Goal: Task Accomplishment & Management: Manage account settings

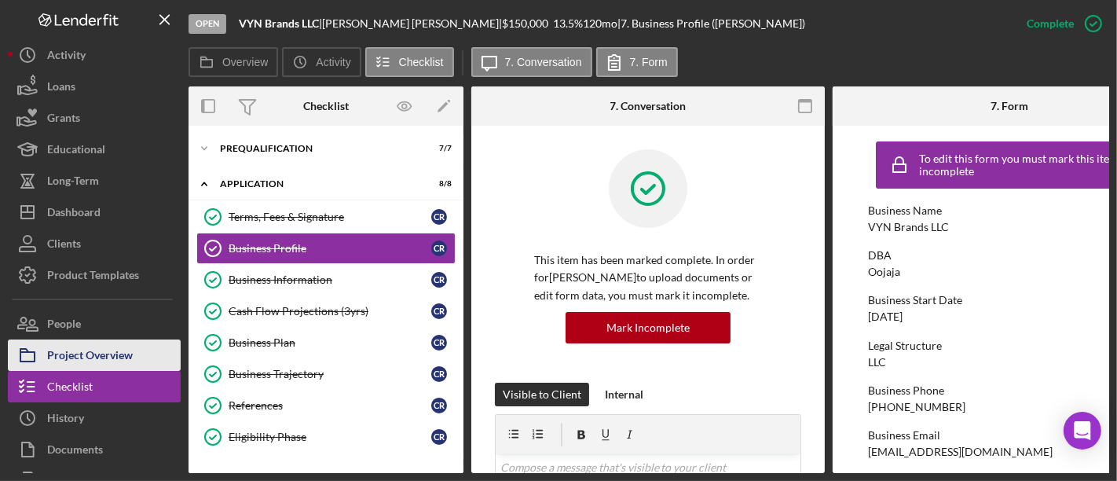
click at [81, 353] on div "Project Overview" at bounding box center [90, 356] width 86 height 35
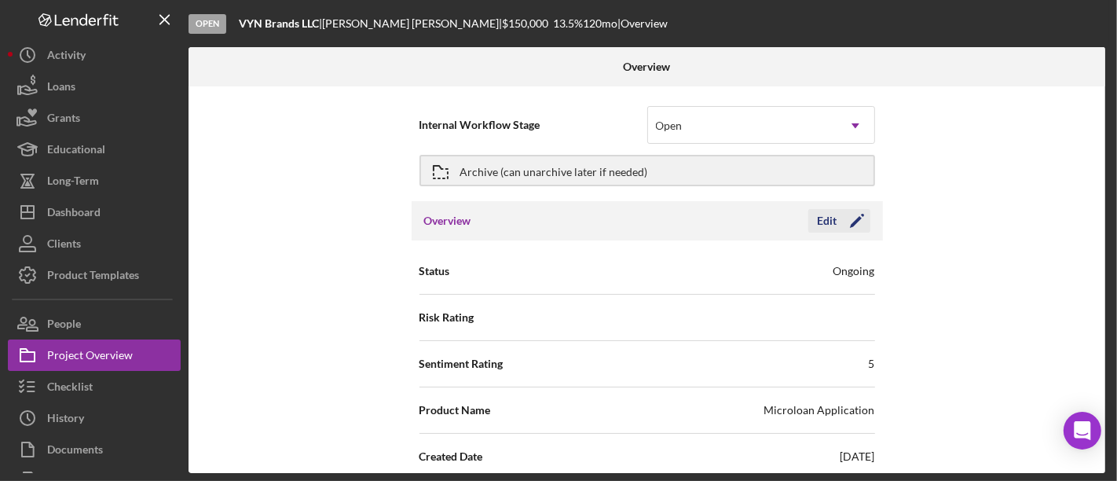
click at [843, 221] on icon "Icon/Edit" at bounding box center [856, 220] width 39 height 39
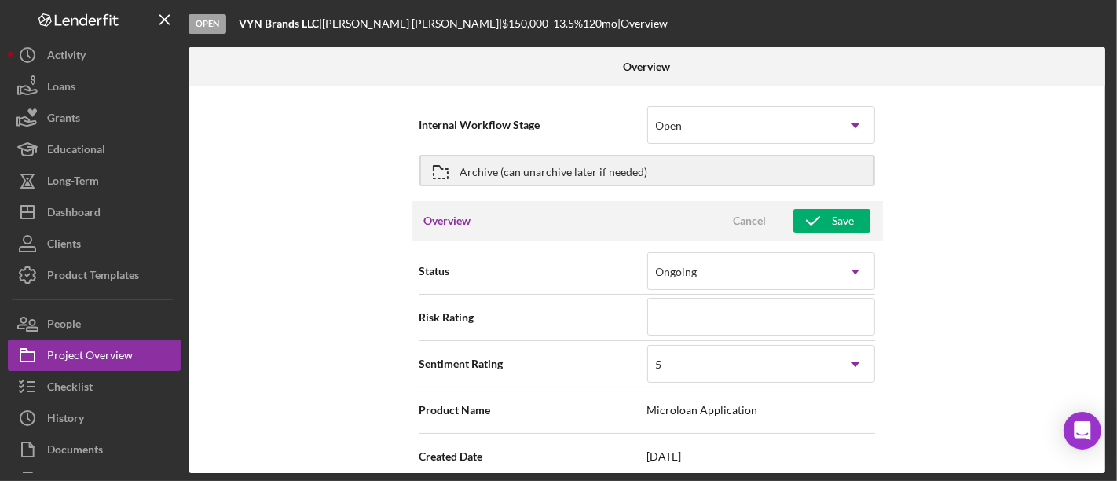
click at [956, 319] on div "Internal Workflow Stage Open Icon/Dropdown Arrow Archive (can unarchive later i…" at bounding box center [646, 279] width 916 height 386
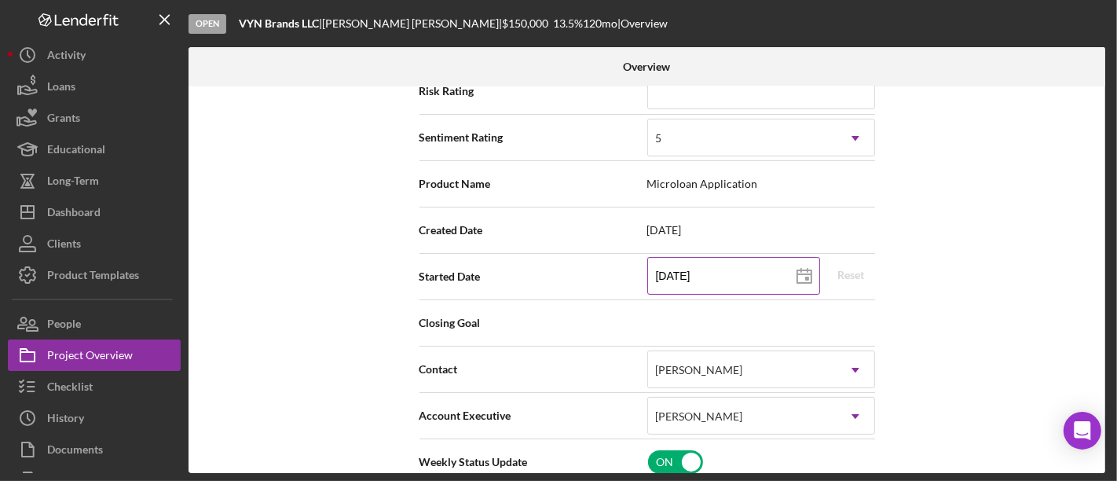
scroll to position [261, 0]
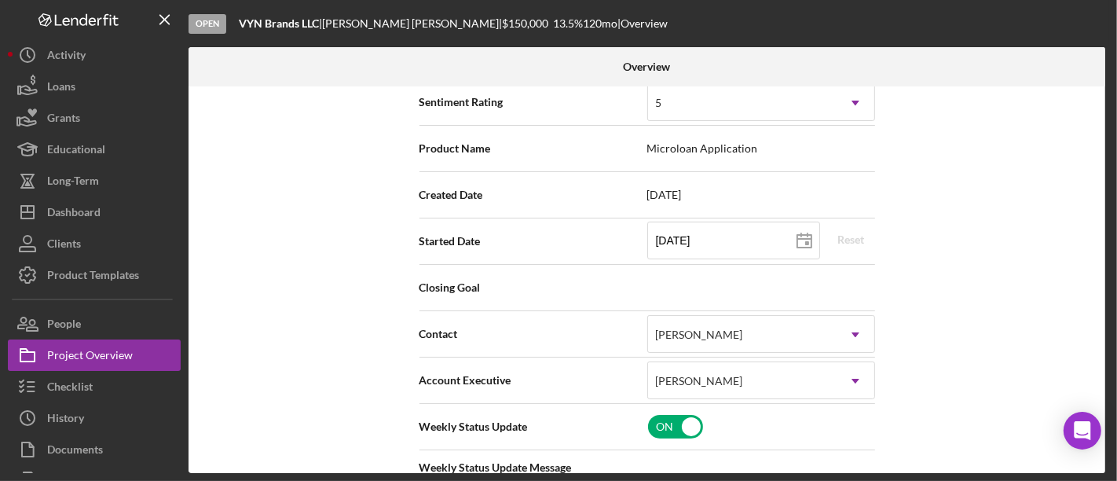
click at [253, 299] on div "Internal Workflow Stage Open Icon/Dropdown Arrow Archive (can unarchive later i…" at bounding box center [646, 279] width 916 height 386
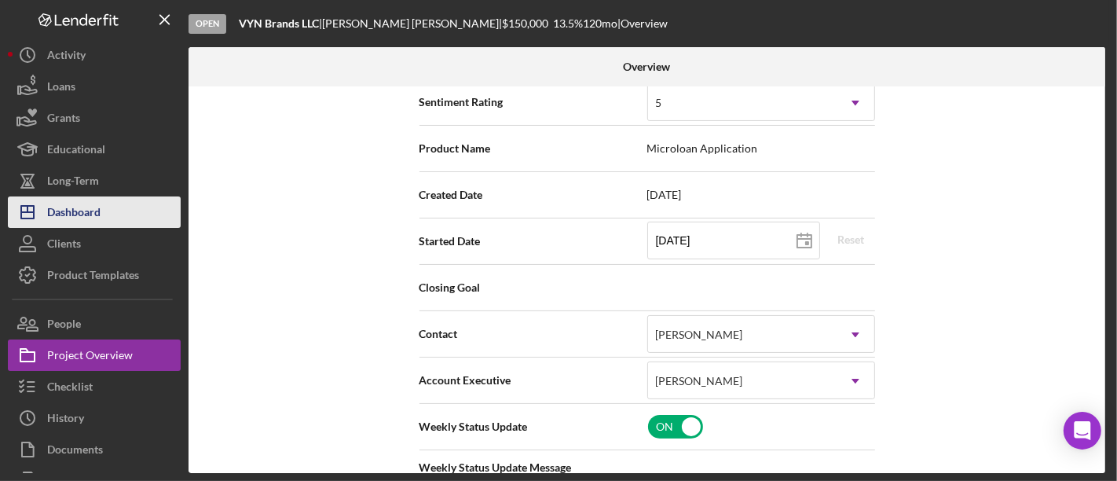
click at [69, 207] on div "Dashboard" at bounding box center [73, 213] width 53 height 35
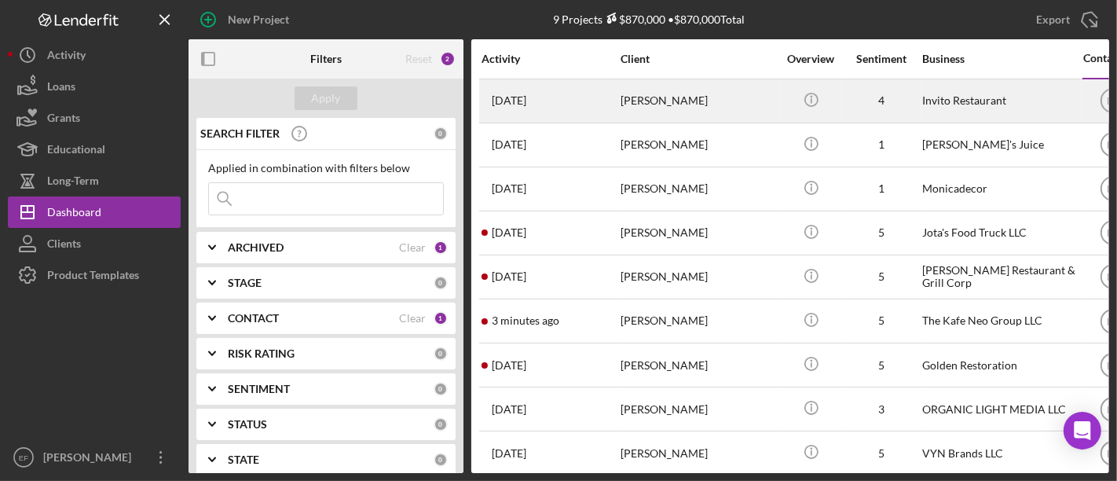
click at [744, 109] on div "[PERSON_NAME]" at bounding box center [698, 101] width 157 height 42
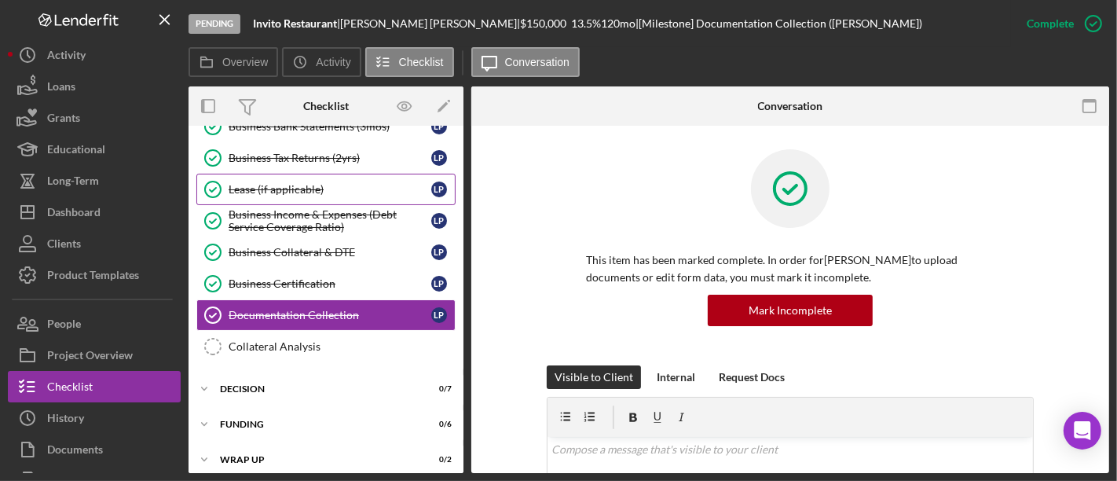
scroll to position [509, 0]
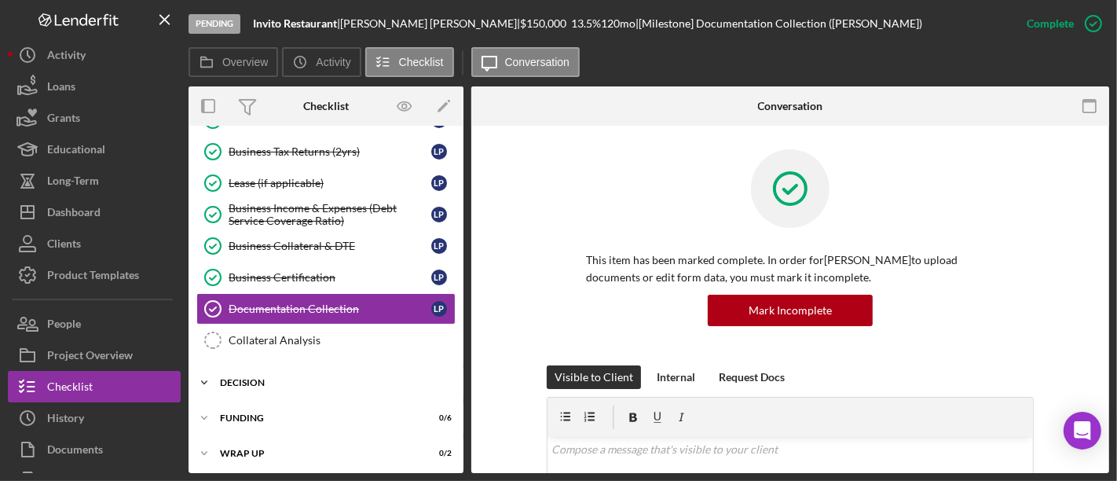
click at [251, 378] on div "Decision" at bounding box center [332, 382] width 224 height 9
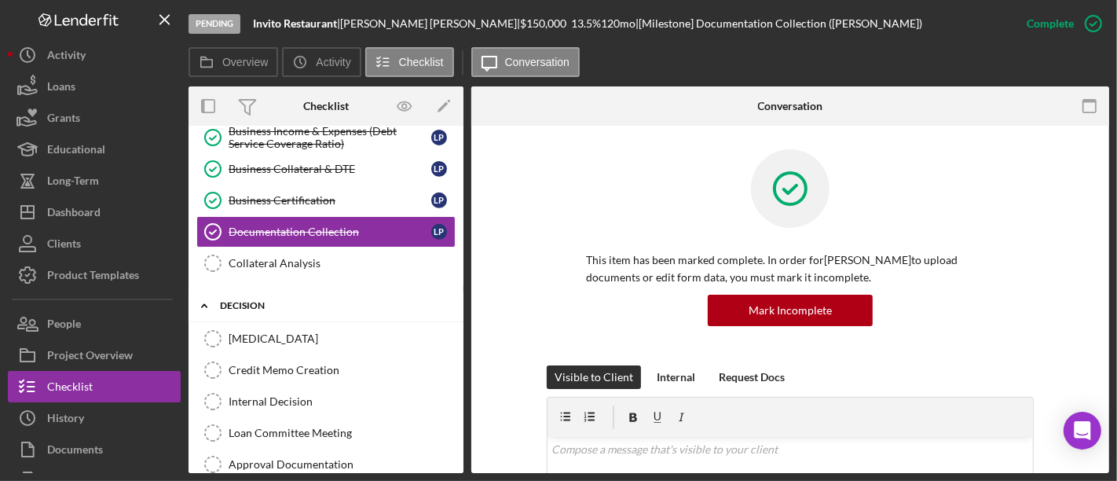
scroll to position [684, 0]
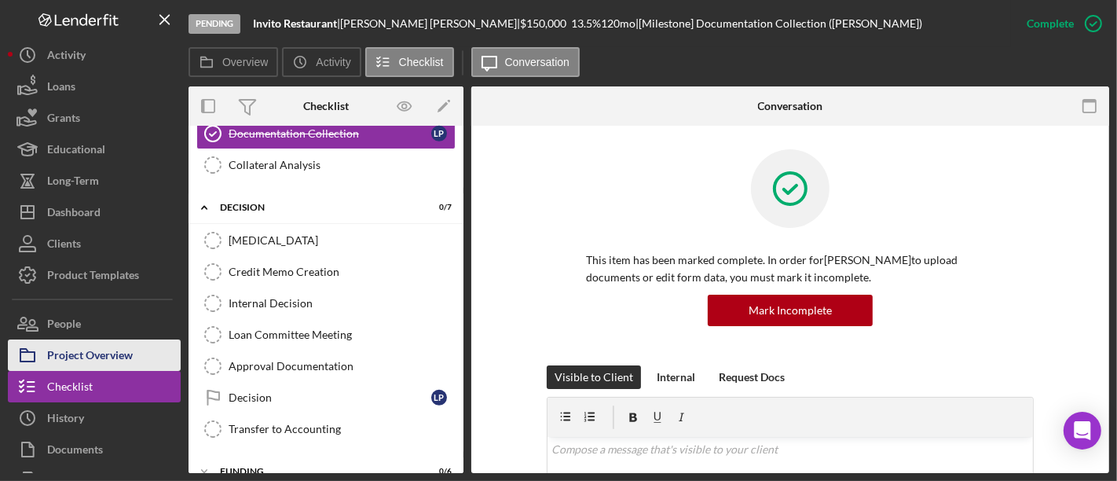
click at [79, 363] on div "Project Overview" at bounding box center [90, 356] width 86 height 35
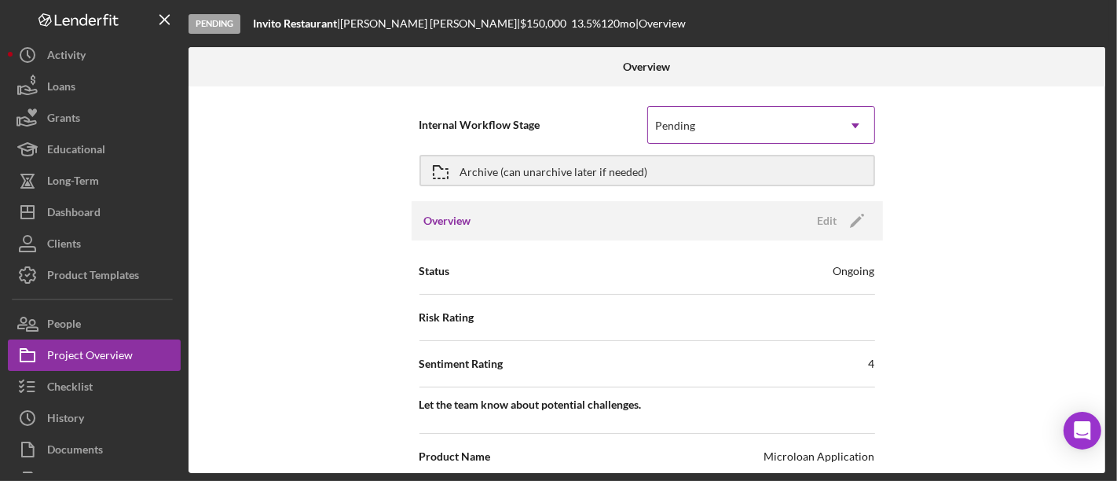
click at [729, 117] on div "Pending" at bounding box center [742, 126] width 188 height 36
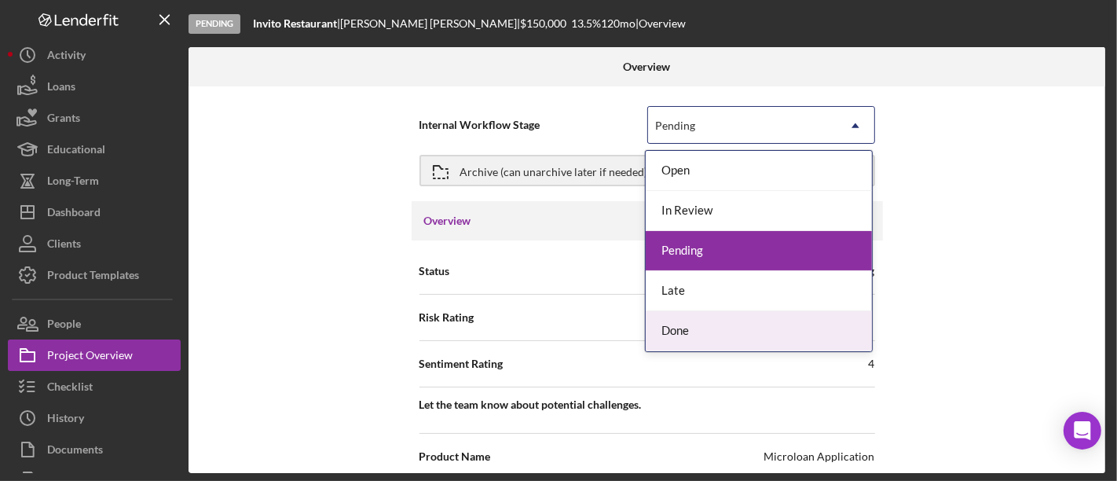
click at [666, 326] on div "Done" at bounding box center [758, 331] width 226 height 40
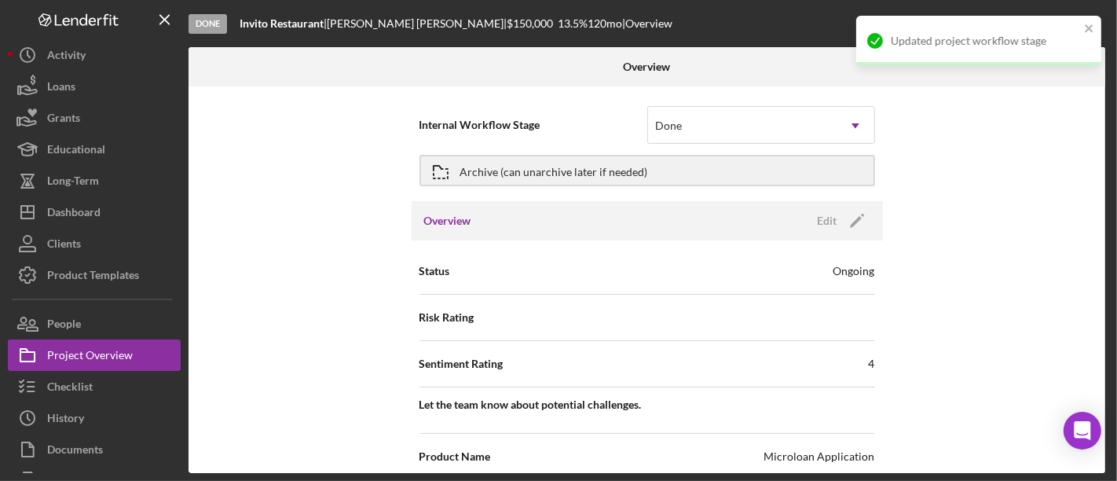
click at [969, 272] on div "Internal Workflow Stage option Done, selected. Done Icon/Dropdown Arrow Archive…" at bounding box center [646, 279] width 916 height 386
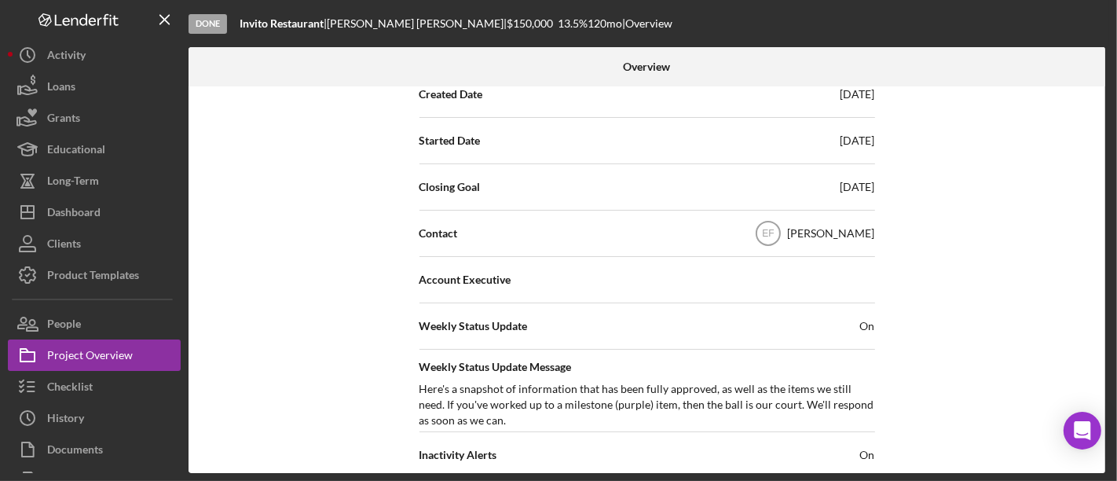
scroll to position [436, 0]
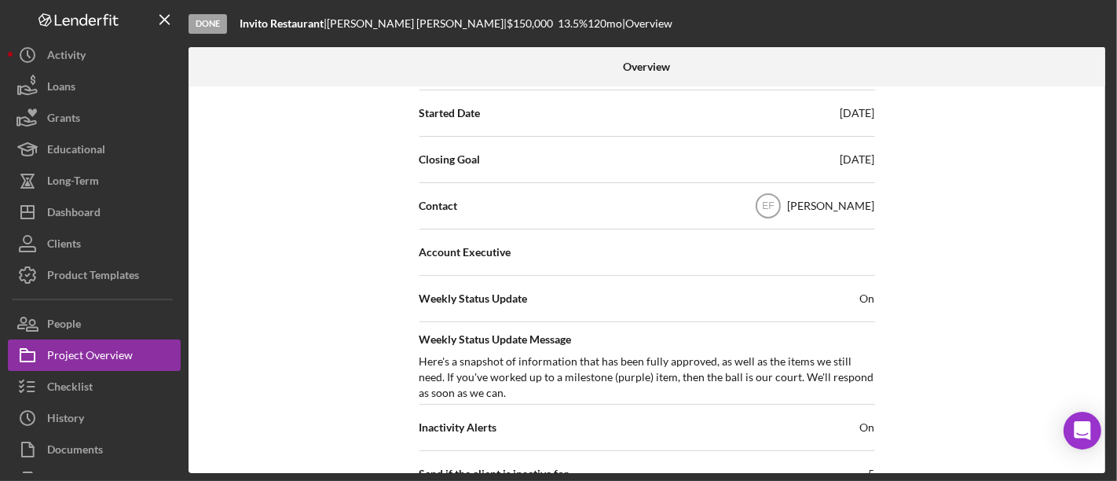
click at [841, 257] on div "Account Executive" at bounding box center [646, 251] width 455 height 39
click at [548, 240] on div "Account Executive" at bounding box center [646, 251] width 455 height 39
click at [463, 258] on div "Account Executive" at bounding box center [646, 251] width 455 height 39
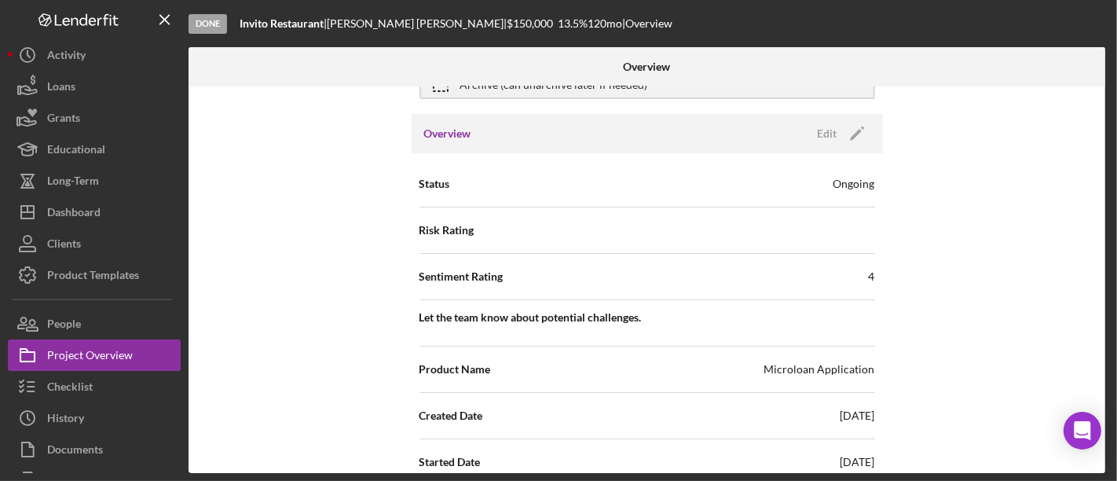
scroll to position [0, 0]
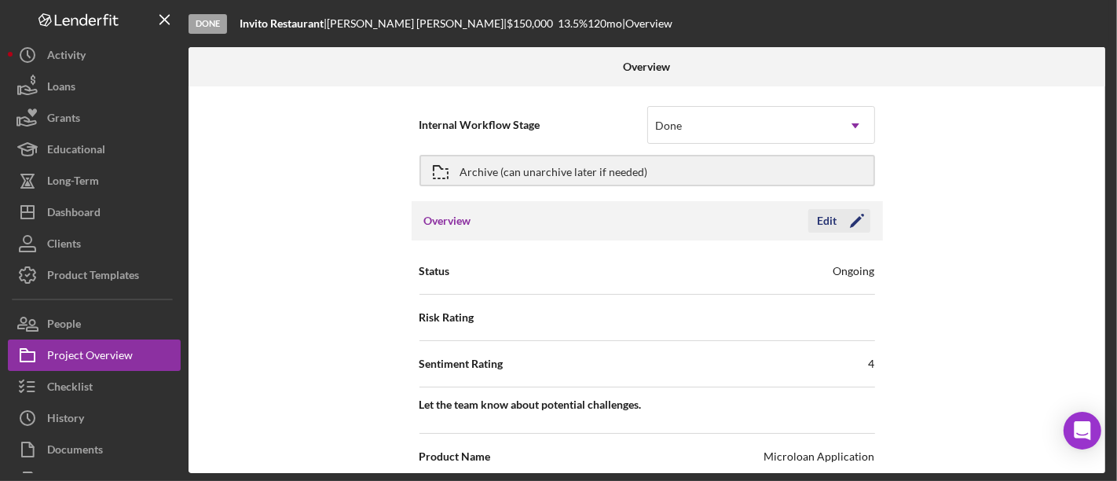
click at [850, 217] on icon "Icon/Edit" at bounding box center [856, 220] width 39 height 39
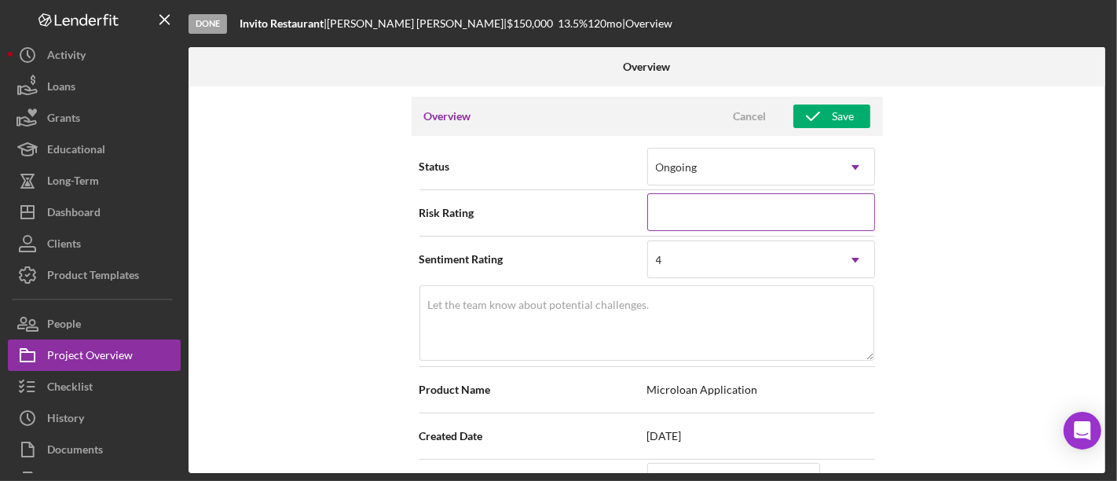
scroll to position [87, 0]
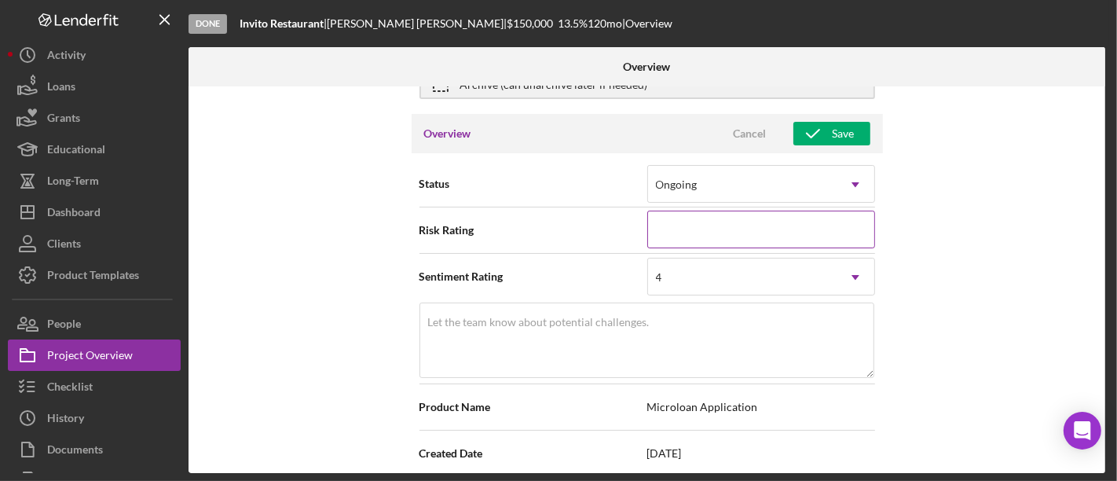
click at [724, 240] on input at bounding box center [761, 229] width 228 height 38
type input "3"
type textarea "Here's a snapshot of information that has been fully approved, as well as the i…"
type input "3"
type textarea "Here's a snapshot of information that has been fully approved, as well as the i…"
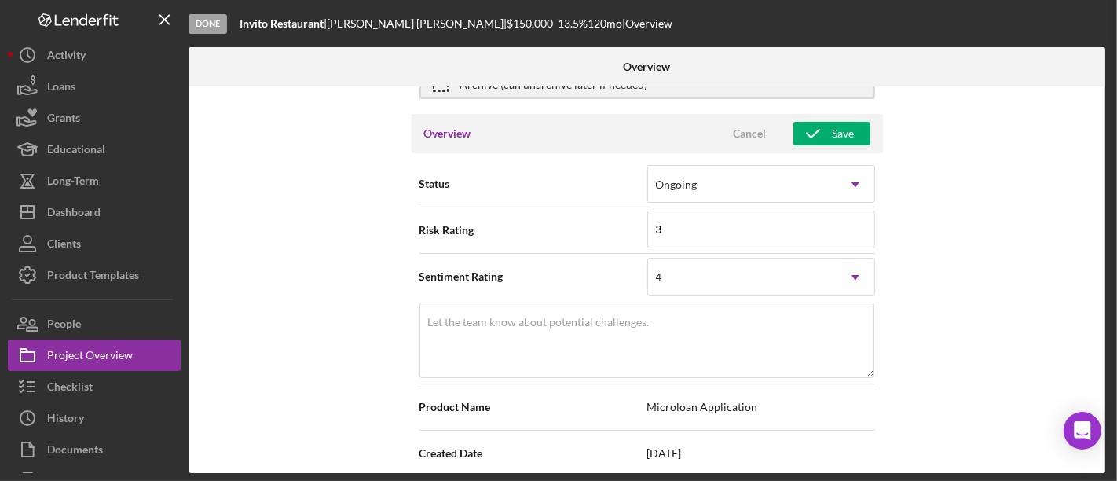
click at [943, 323] on div "Internal Workflow Stage Done Icon/Dropdown Arrow Archive (can unarchive later i…" at bounding box center [646, 279] width 916 height 386
click at [953, 357] on div "Internal Workflow Stage Done Icon/Dropdown Arrow Archive (can unarchive later i…" at bounding box center [646, 279] width 916 height 386
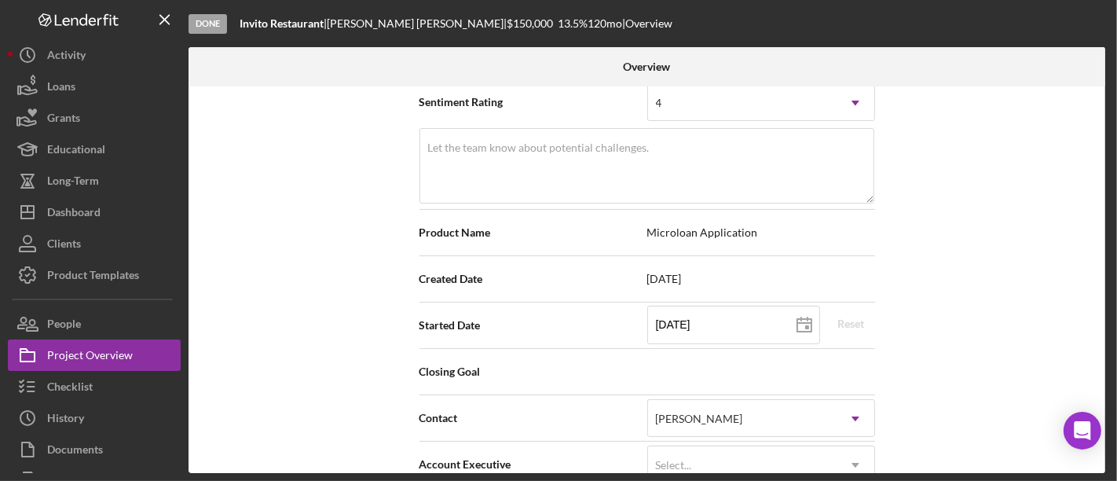
click at [1065, 327] on div "Internal Workflow Stage Done Icon/Dropdown Arrow Archive (can unarchive later i…" at bounding box center [646, 279] width 916 height 386
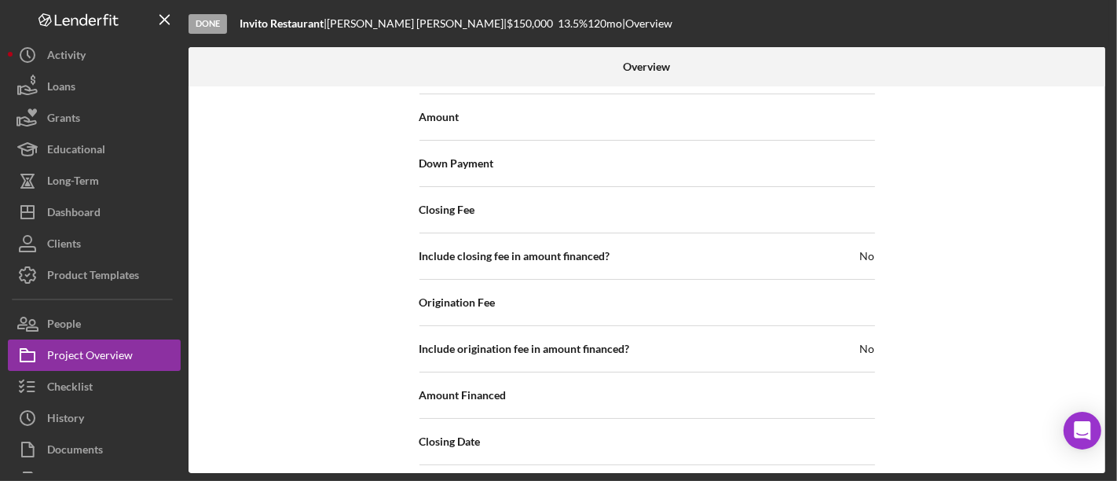
scroll to position [2068, 0]
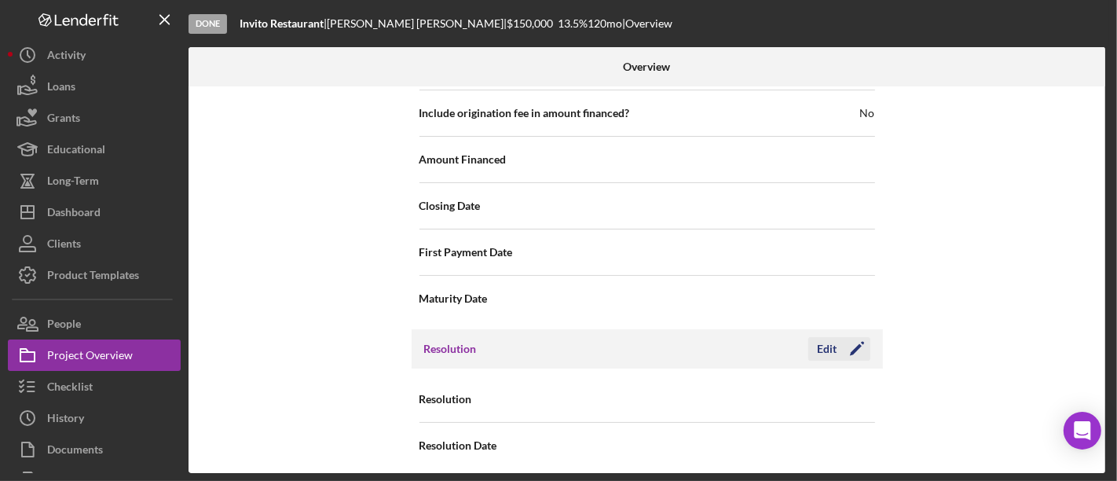
click at [848, 342] on icon "Icon/Edit" at bounding box center [856, 348] width 39 height 39
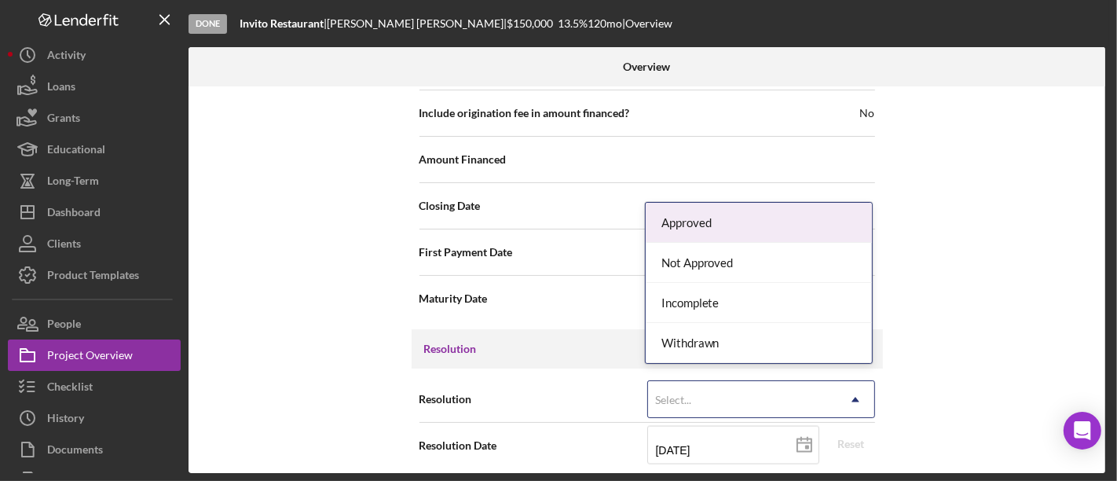
click at [790, 389] on div "Select..." at bounding box center [742, 400] width 188 height 36
click at [722, 214] on div "Approved" at bounding box center [758, 223] width 226 height 40
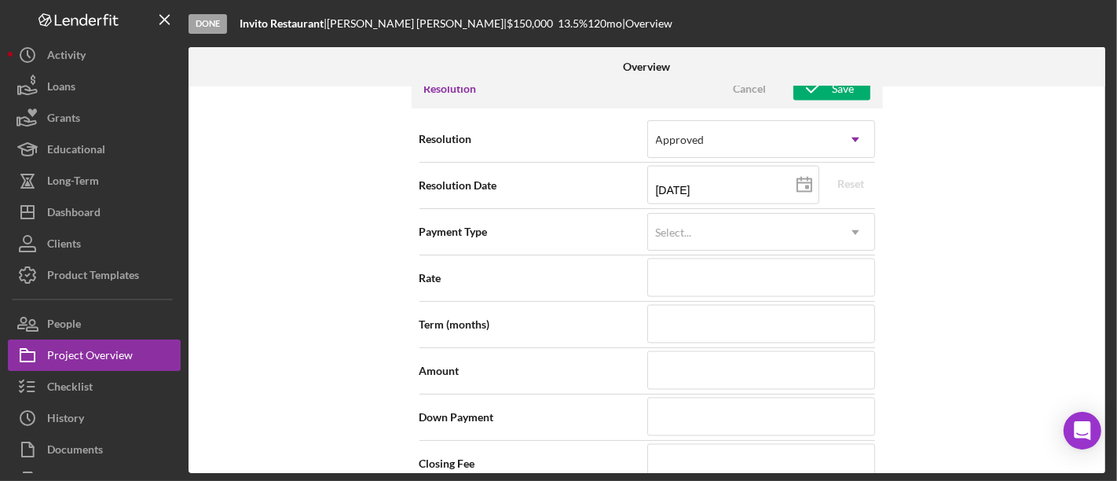
scroll to position [2329, 0]
click at [744, 221] on div "Select..." at bounding box center [742, 231] width 188 height 36
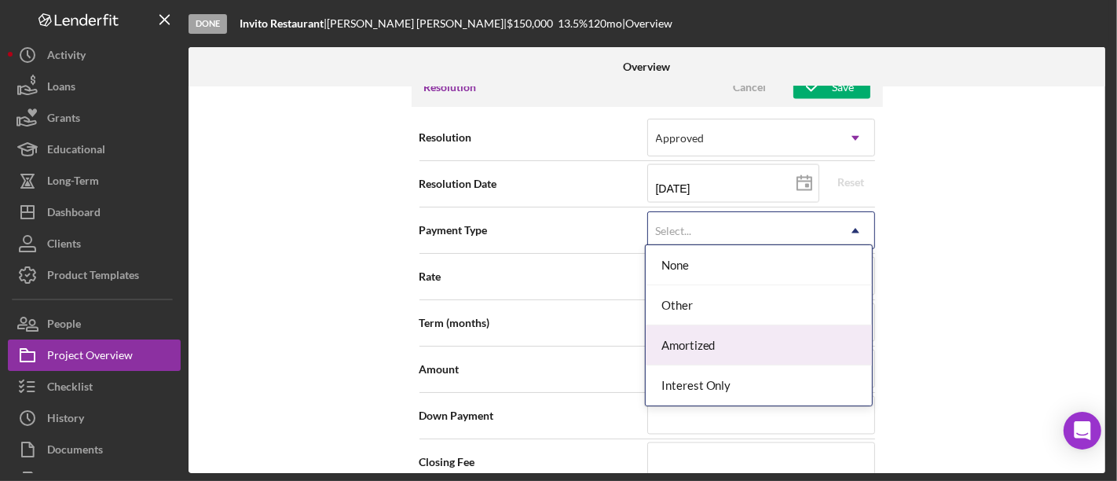
click at [700, 346] on div "Amortized" at bounding box center [758, 345] width 226 height 40
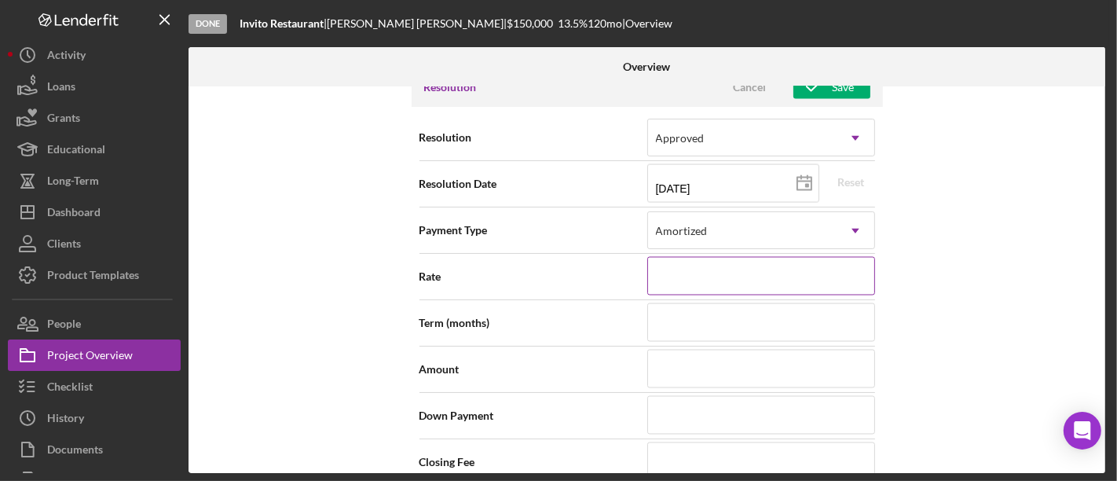
click at [705, 265] on input at bounding box center [761, 276] width 228 height 38
type input "13.500%"
click at [694, 318] on input at bounding box center [761, 322] width 228 height 38
type input "120"
click at [697, 364] on input at bounding box center [761, 368] width 228 height 38
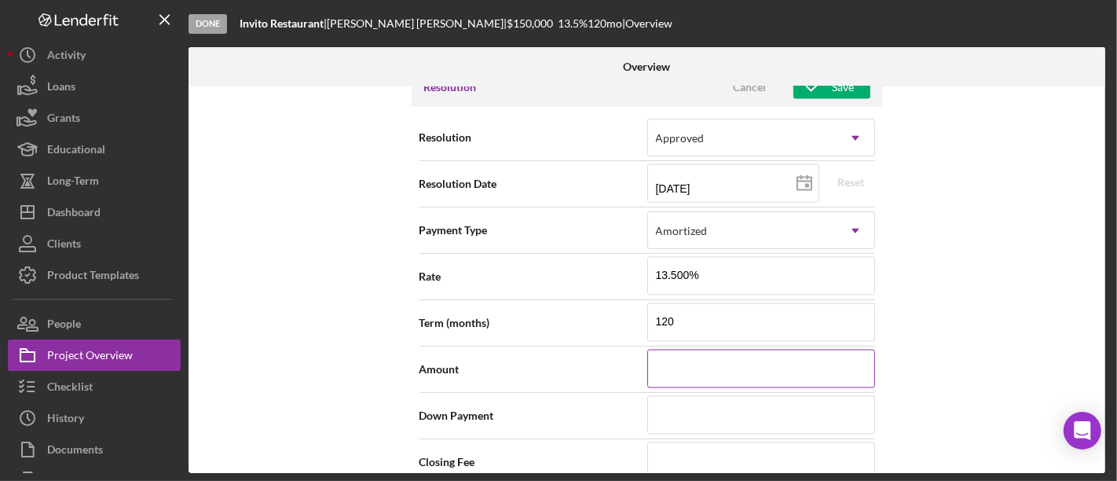
type input "$150,000"
click at [971, 338] on div "Internal Workflow Stage Done Icon/Dropdown Arrow Archive (can unarchive later i…" at bounding box center [646, 279] width 916 height 386
click at [816, 396] on input at bounding box center [761, 415] width 228 height 38
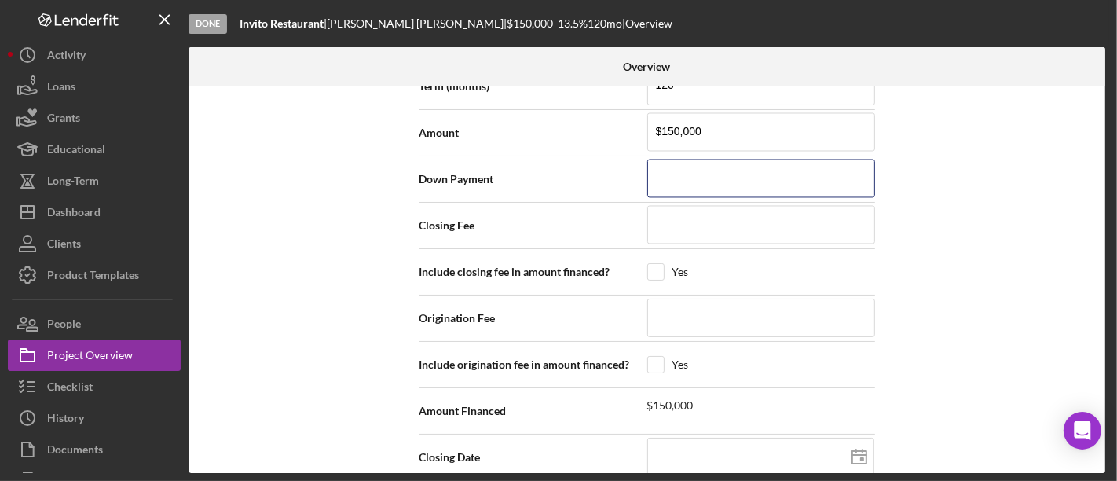
scroll to position [2591, 0]
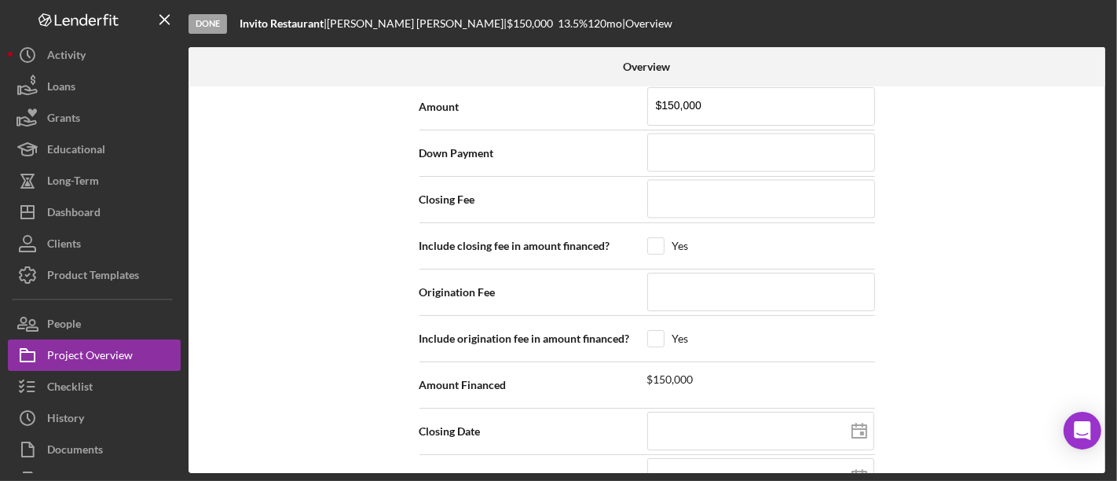
click at [911, 243] on div "Internal Workflow Stage Done Icon/Dropdown Arrow Archive (can unarchive later i…" at bounding box center [646, 279] width 916 height 386
click at [965, 314] on div "Internal Workflow Stage Done Icon/Dropdown Arrow Archive (can unarchive later i…" at bounding box center [646, 279] width 916 height 386
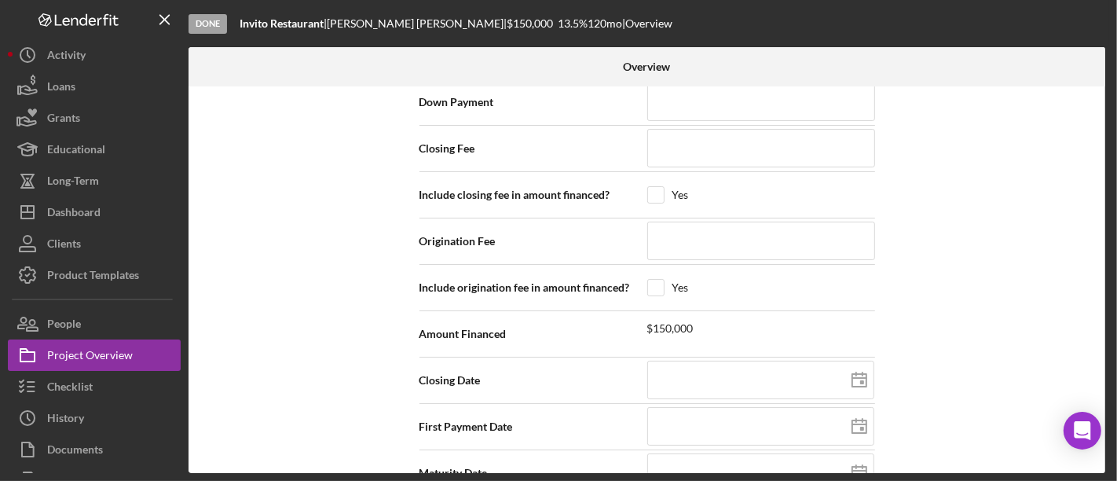
scroll to position [2668, 0]
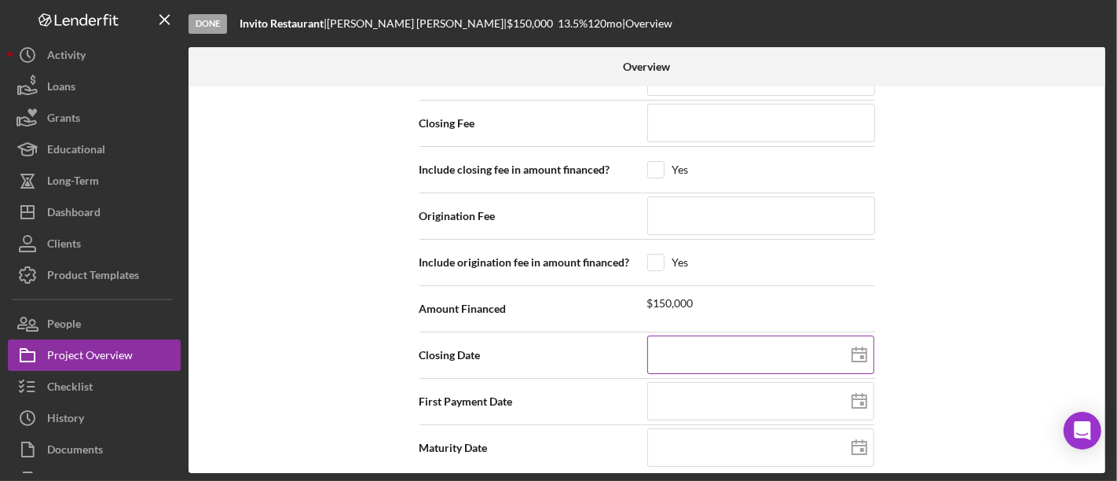
click at [776, 349] on input at bounding box center [760, 354] width 227 height 38
click at [969, 310] on div "Internal Workflow Stage Done Icon/Dropdown Arrow Archive (can unarchive later i…" at bounding box center [646, 279] width 916 height 386
click at [862, 339] on icon at bounding box center [858, 354] width 39 height 39
type input "[DATE]"
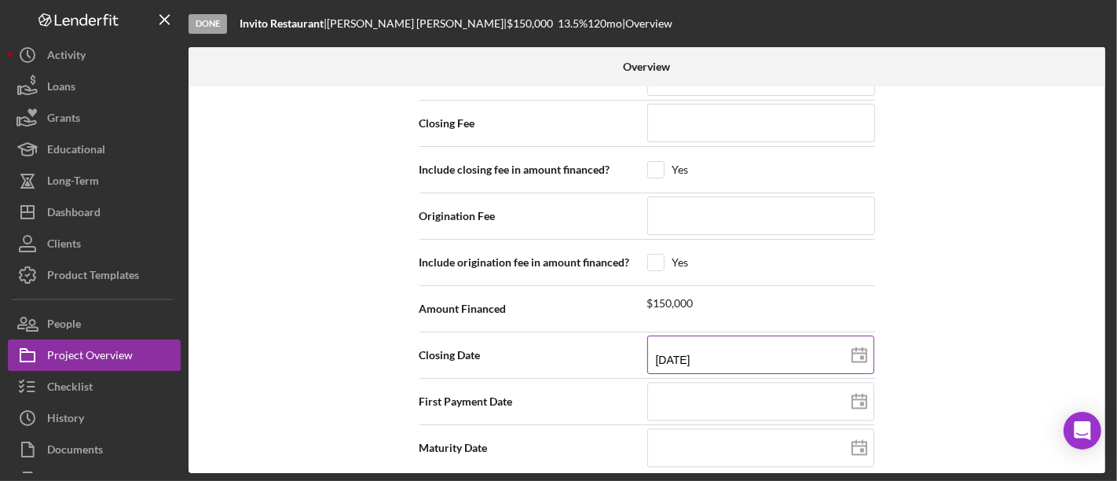
type input "[DATE]"
click at [895, 357] on div "Internal Workflow Stage Done Icon/Dropdown Arrow Archive (can unarchive later i…" at bounding box center [646, 279] width 916 height 386
click at [859, 387] on icon at bounding box center [858, 401] width 39 height 39
type input "[DATE]"
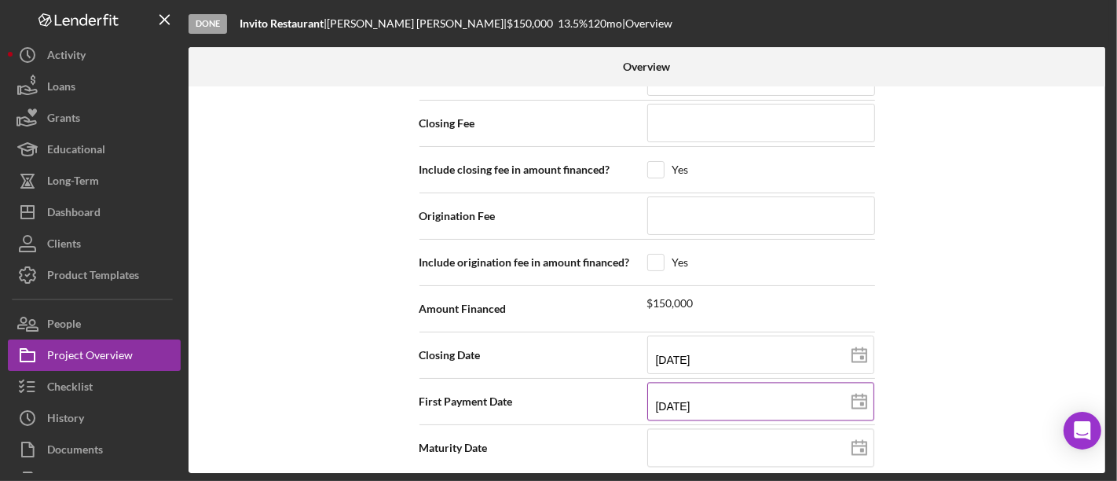
type input "[DATE]"
click at [980, 308] on div "Internal Workflow Stage Done Icon/Dropdown Arrow Archive (can unarchive later i…" at bounding box center [646, 279] width 916 height 386
click at [854, 435] on icon at bounding box center [858, 447] width 39 height 39
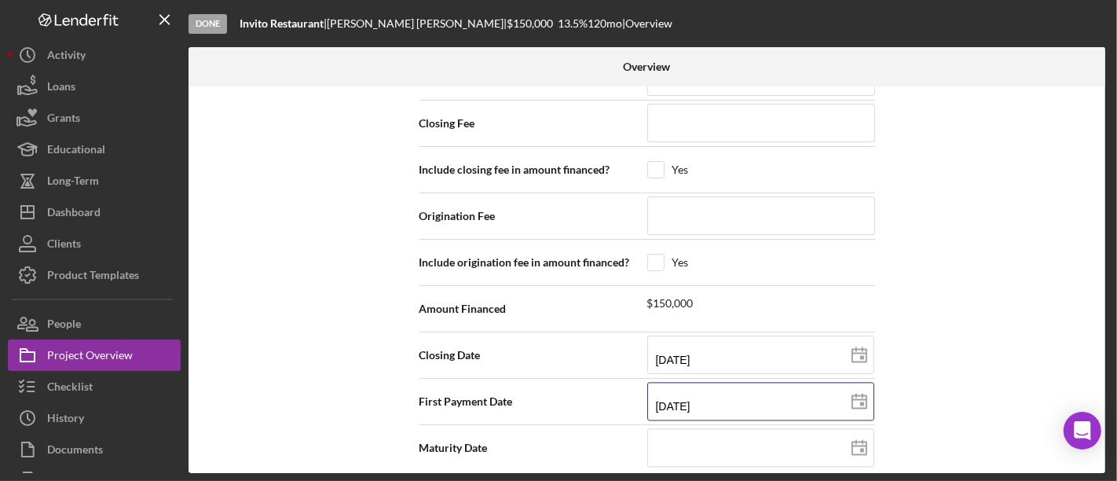
drag, startPoint x: 730, startPoint y: 393, endPoint x: 621, endPoint y: 376, distance: 110.5
click at [621, 382] on div "First Payment Date [DATE] [DATE]" at bounding box center [646, 401] width 455 height 39
click at [761, 433] on input at bounding box center [760, 447] width 227 height 38
paste input "[DATE]"
type input "[DATE]"
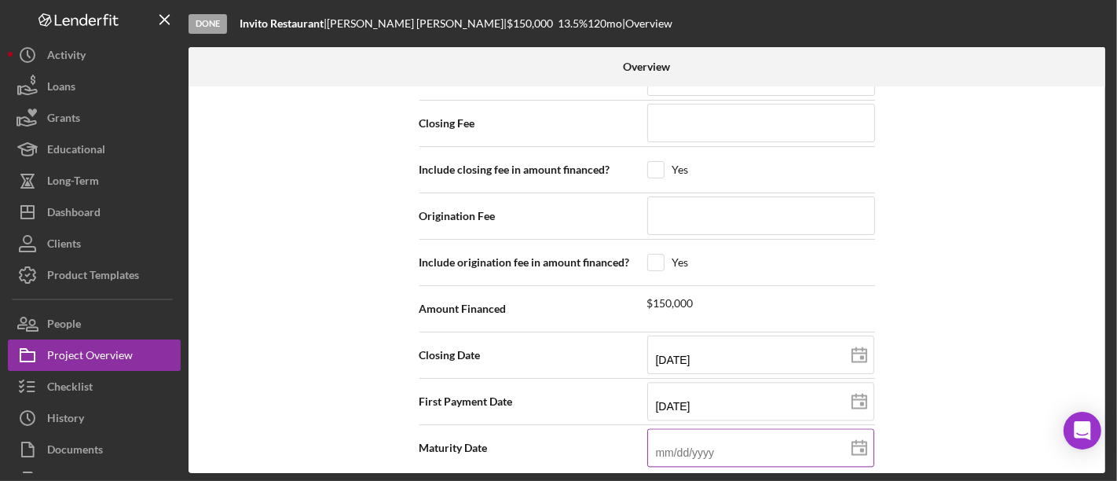
type input "[DATE]"
drag, startPoint x: 664, startPoint y: 440, endPoint x: 631, endPoint y: 443, distance: 32.3
click at [631, 443] on div "Maturity Date [DATE] [DATE]" at bounding box center [646, 447] width 455 height 39
type input "02/02/y025"
type input "[DATE]"
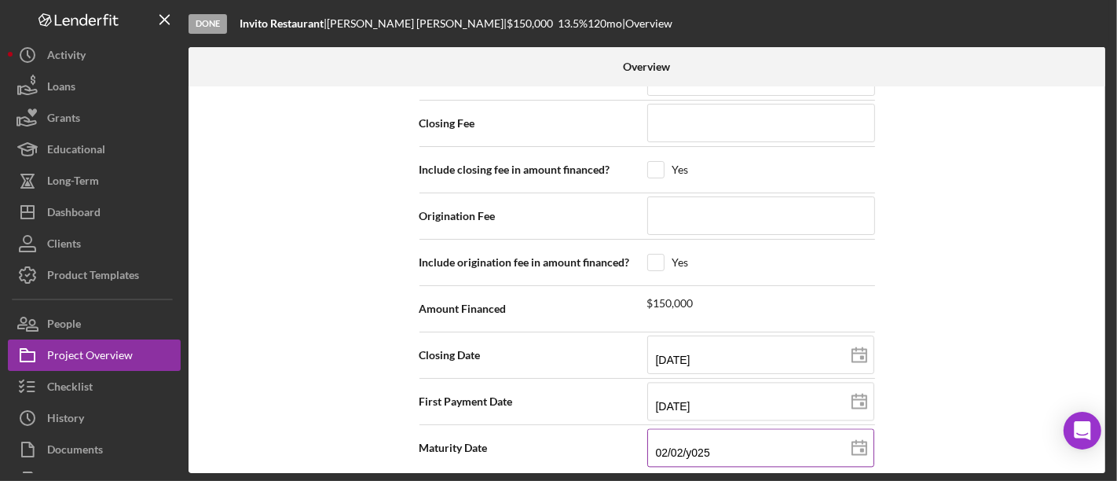
type input "[DATE]"
drag, startPoint x: 713, startPoint y: 436, endPoint x: 698, endPoint y: 441, distance: 15.6
click at [698, 441] on input "[DATE]" at bounding box center [760, 447] width 227 height 38
type input "09/20/203y"
type input "[DATE]"
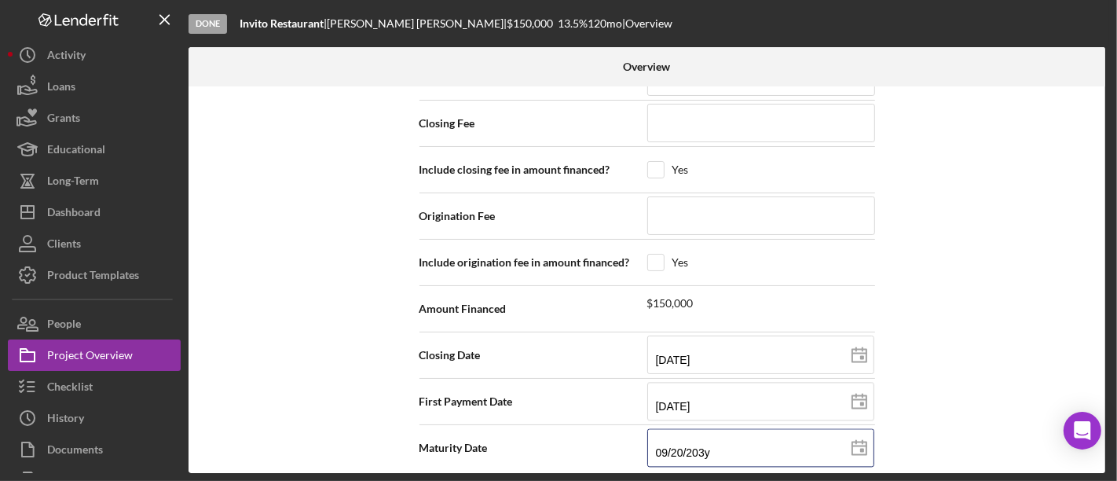
type input "[DATE]"
click at [965, 369] on div "Internal Workflow Stage Done Icon/Dropdown Arrow Archive (can unarchive later i…" at bounding box center [646, 279] width 916 height 386
click at [947, 426] on div "Internal Workflow Stage Done Icon/Dropdown Arrow Archive (can unarchive later i…" at bounding box center [646, 279] width 916 height 386
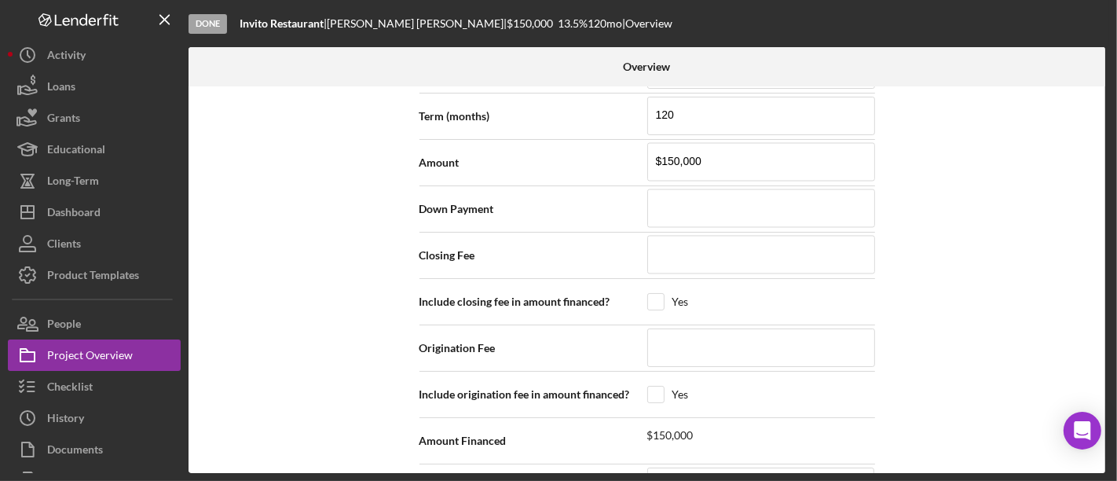
scroll to position [2231, 0]
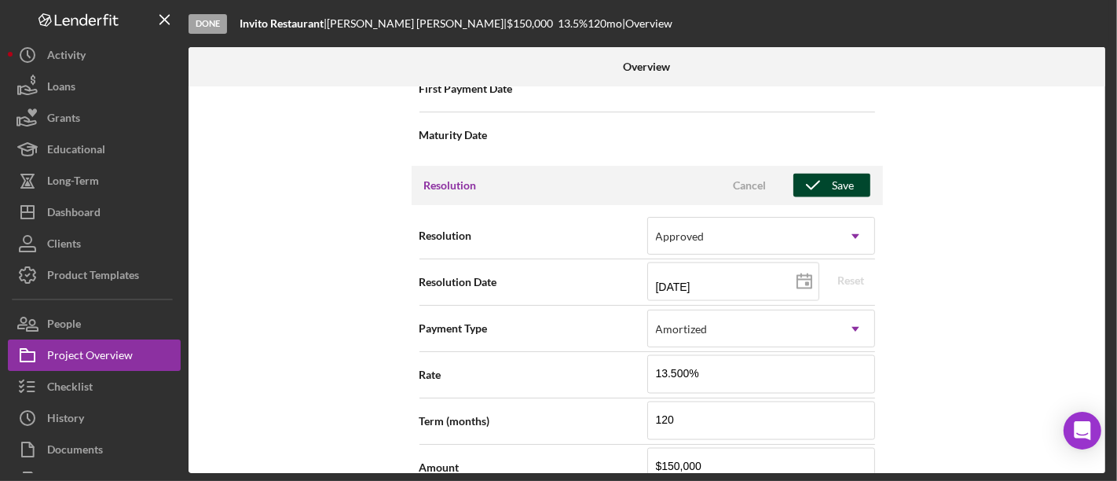
click at [832, 176] on div "Save" at bounding box center [843, 186] width 22 height 24
type textarea "Here's a snapshot of information that has been fully approved, as well as the i…"
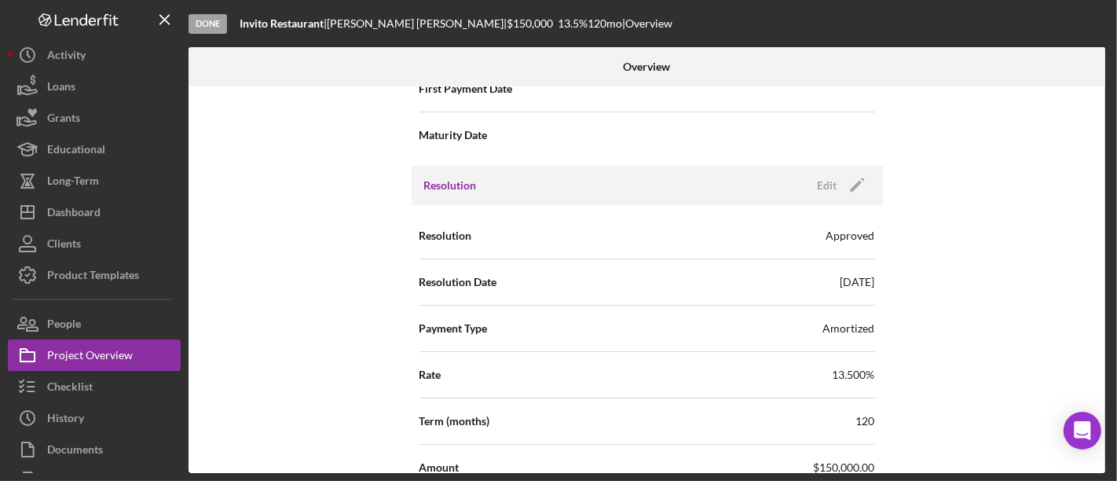
click at [1004, 229] on div "Internal Workflow Stage Done Icon/Dropdown Arrow Archive (can unarchive later i…" at bounding box center [646, 279] width 916 height 386
click at [953, 274] on div "Internal Workflow Stage Done Icon/Dropdown Arrow Archive (can unarchive later i…" at bounding box center [646, 279] width 916 height 386
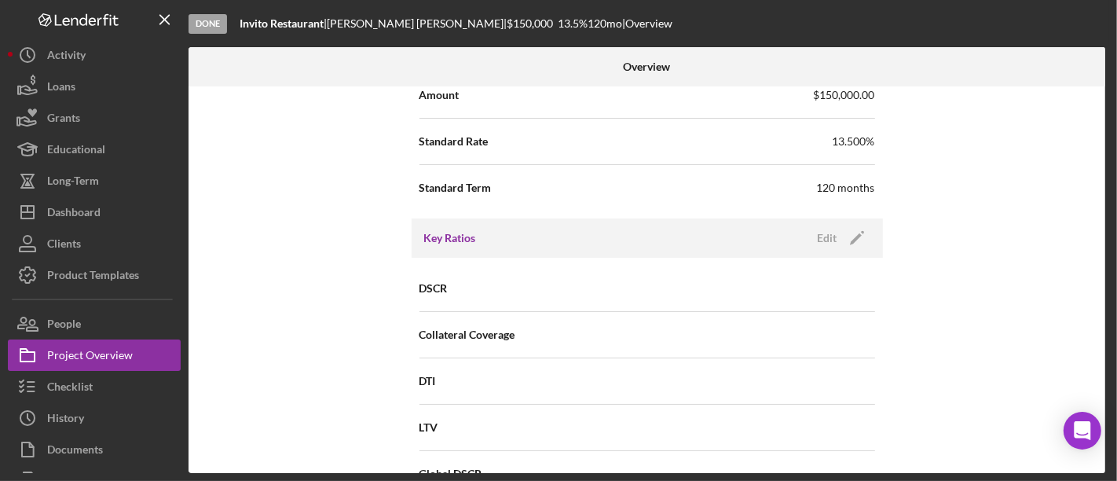
scroll to position [835, 0]
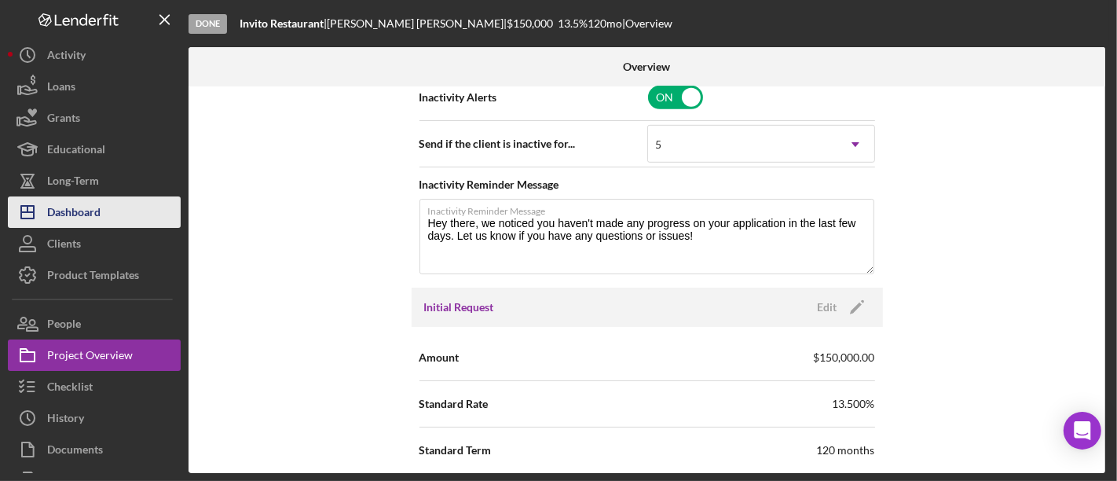
click at [76, 212] on div "Dashboard" at bounding box center [73, 213] width 53 height 35
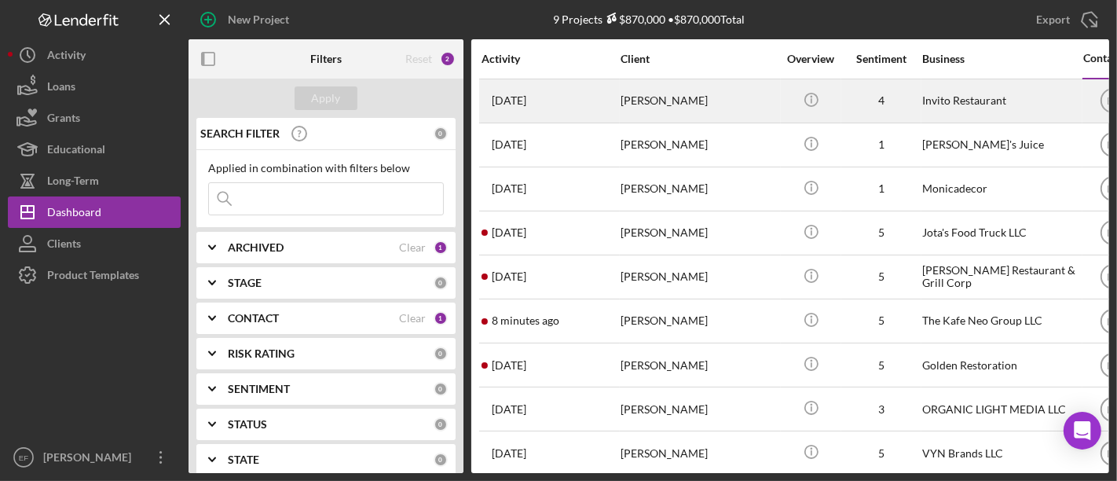
click at [660, 98] on div "[PERSON_NAME]" at bounding box center [698, 101] width 157 height 42
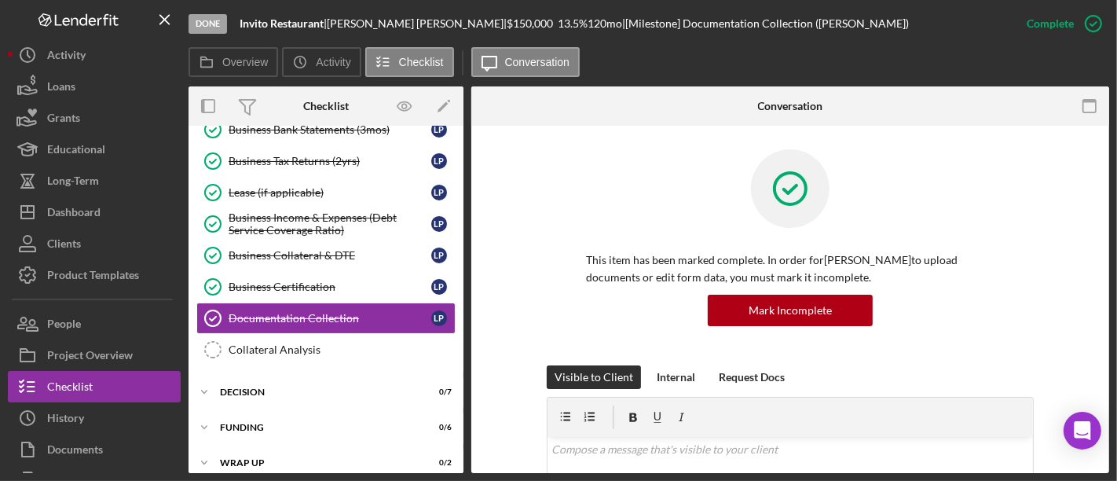
scroll to position [509, 0]
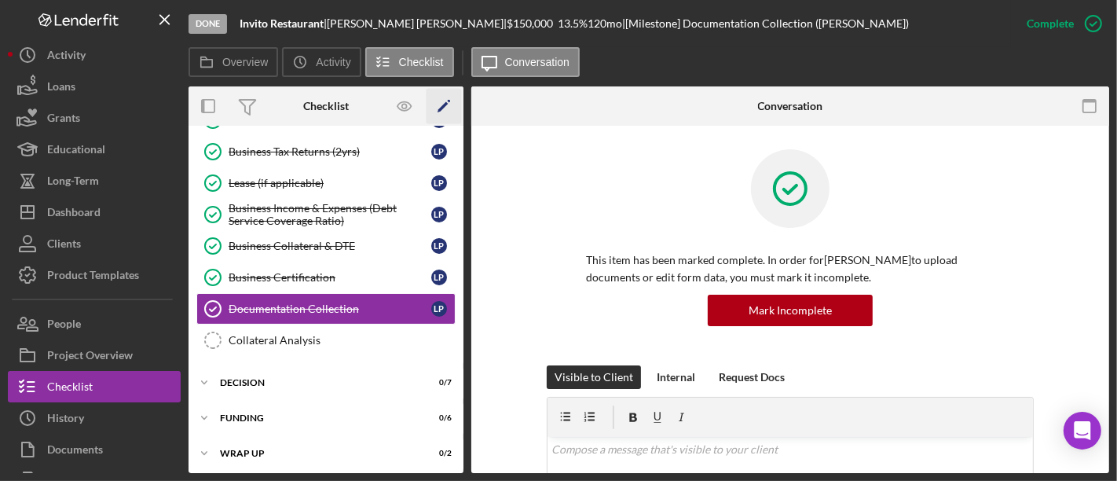
click at [451, 106] on icon "Icon/Edit" at bounding box center [443, 106] width 35 height 35
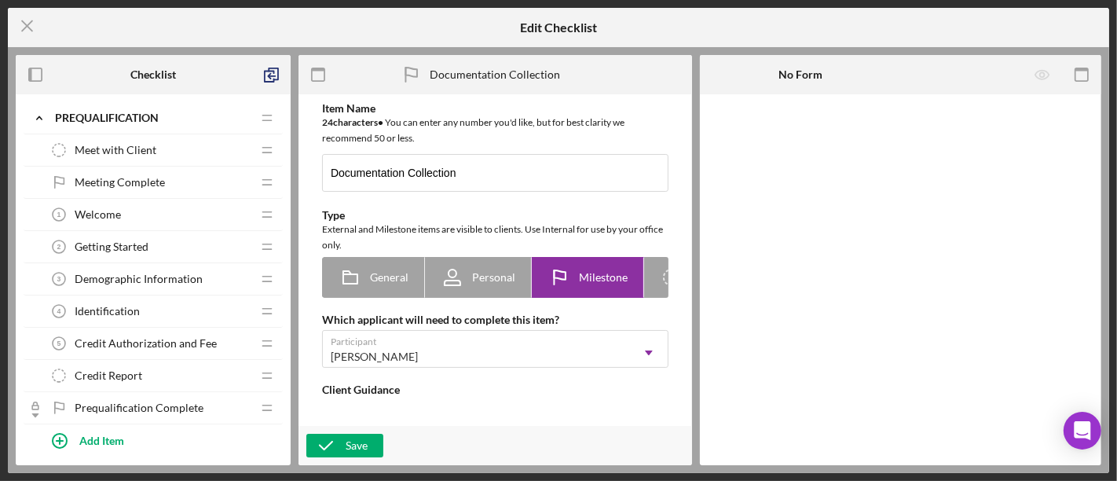
type textarea "<div>You have reached the end of the Documentation Collection phase! When this …"
type textarea "<div>Thank you for completing the documentation collection phase of the applica…"
click at [29, 27] on line at bounding box center [27, 26] width 10 height 10
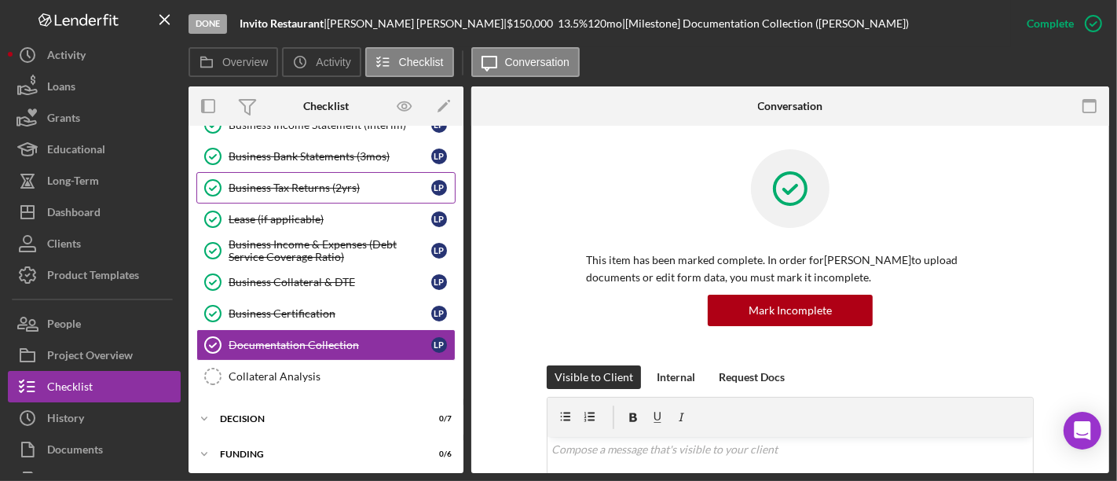
scroll to position [510, 0]
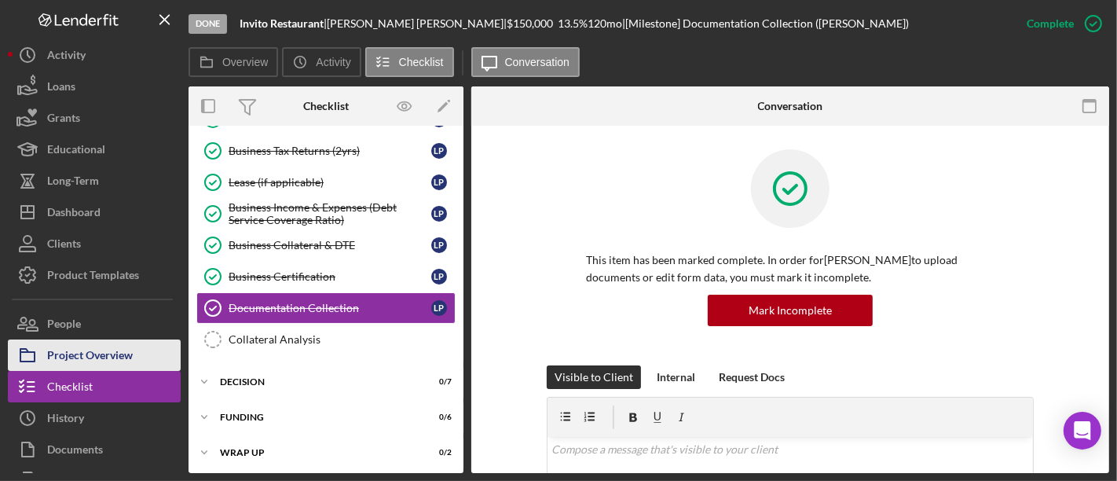
click at [90, 348] on div "Project Overview" at bounding box center [90, 356] width 86 height 35
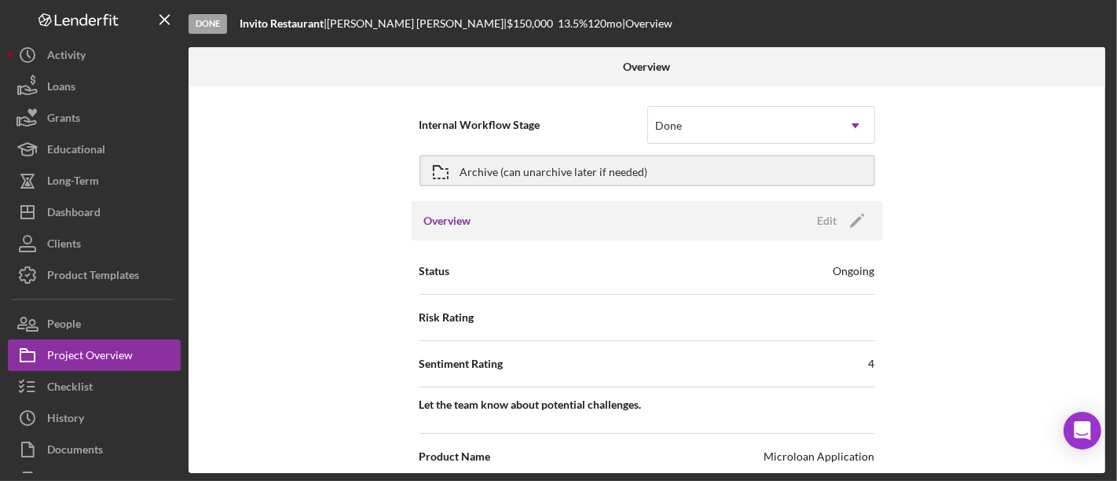
click at [993, 245] on div "Internal Workflow Stage Done Icon/Dropdown Arrow Archive (can unarchive later i…" at bounding box center [646, 279] width 916 height 386
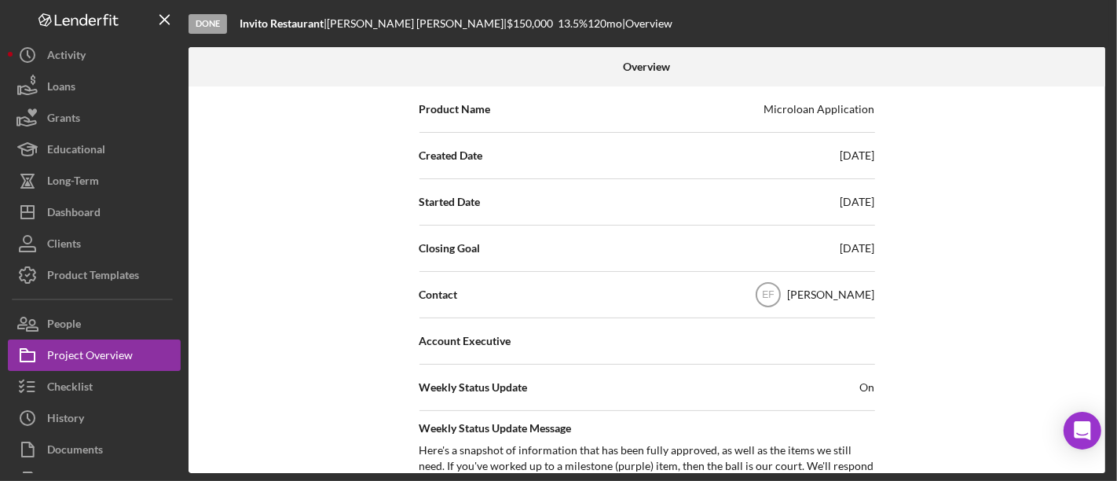
scroll to position [349, 0]
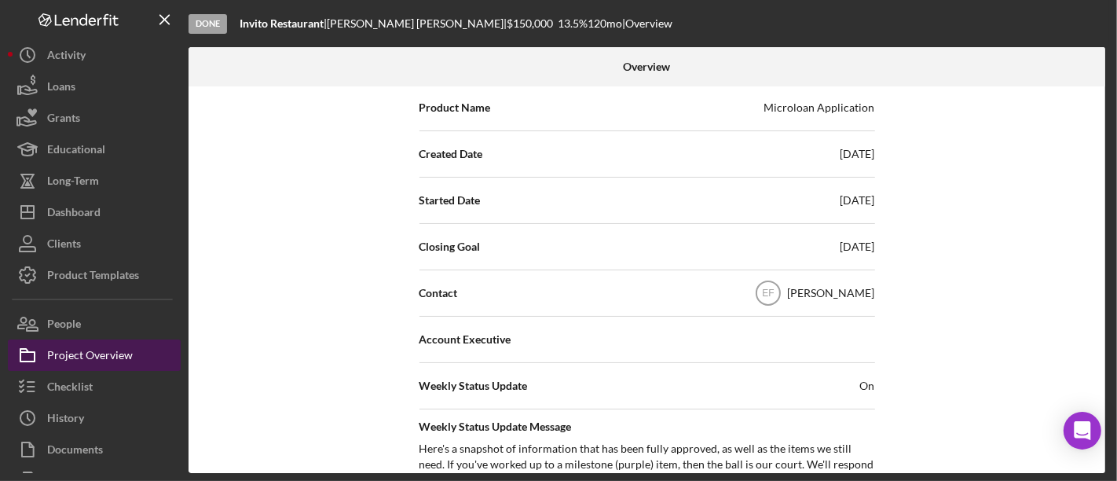
click at [111, 353] on div "Project Overview" at bounding box center [90, 356] width 86 height 35
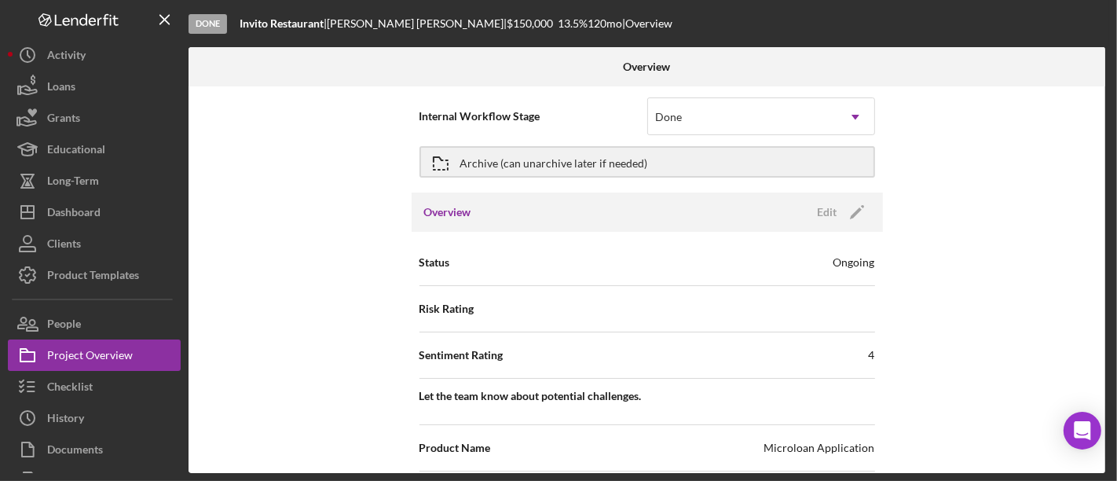
scroll to position [0, 0]
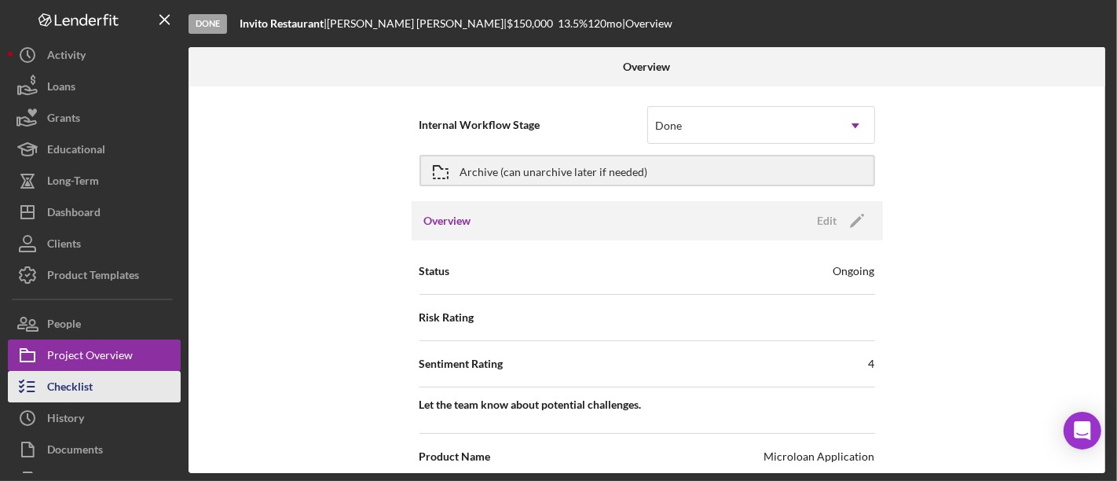
click at [74, 380] on div "Checklist" at bounding box center [70, 388] width 46 height 35
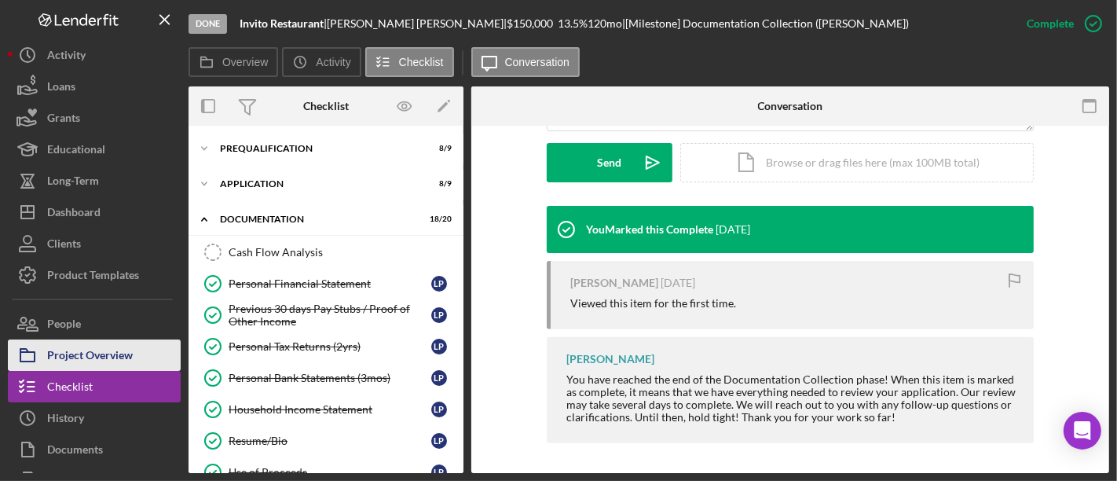
click at [92, 357] on div "Project Overview" at bounding box center [90, 356] width 86 height 35
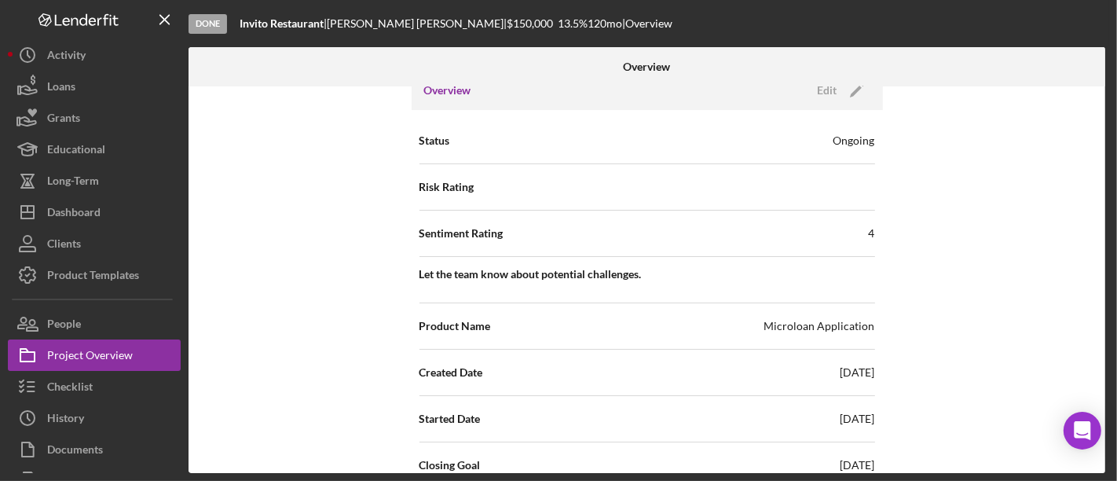
scroll to position [349, 0]
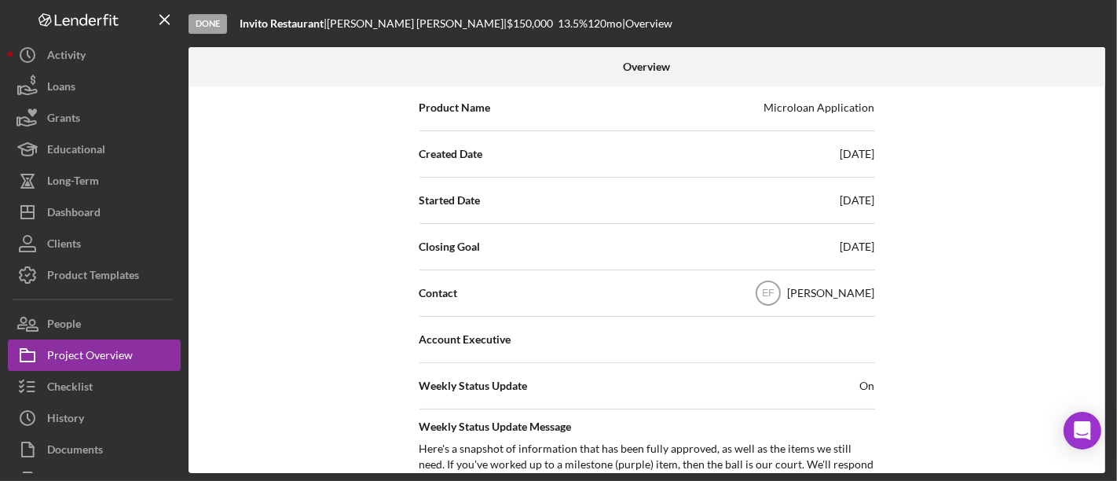
click at [514, 334] on div "Account Executive" at bounding box center [646, 339] width 455 height 39
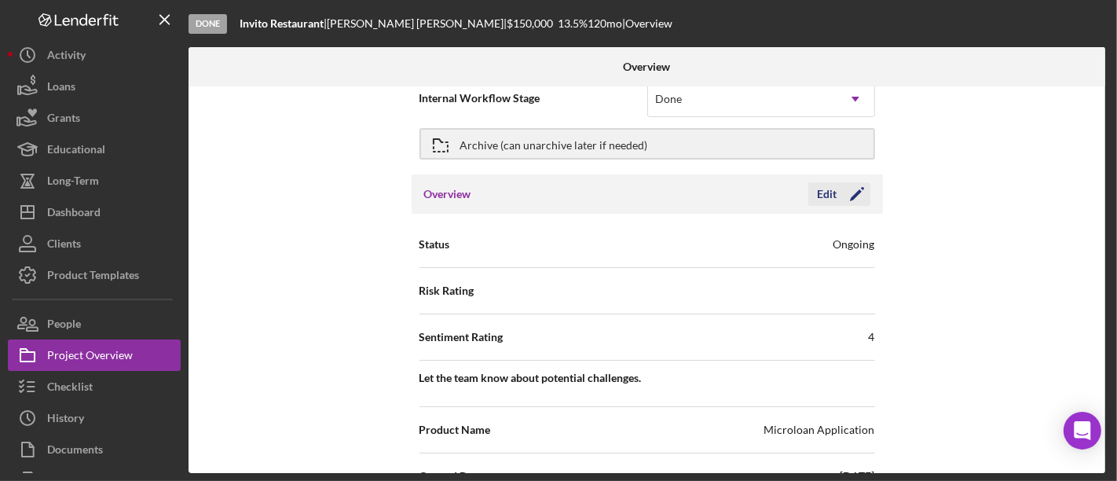
scroll to position [0, 0]
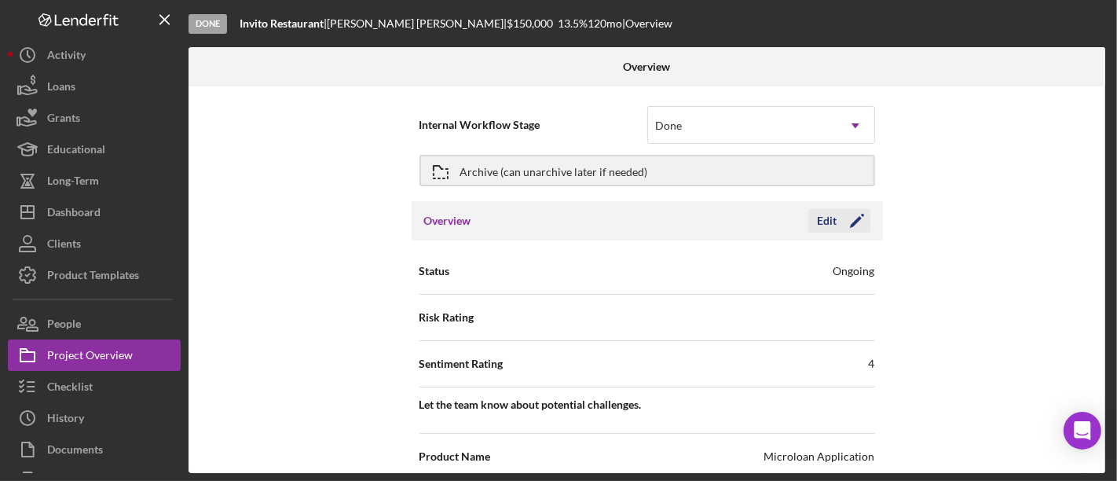
click at [830, 216] on div "Edit" at bounding box center [827, 221] width 20 height 24
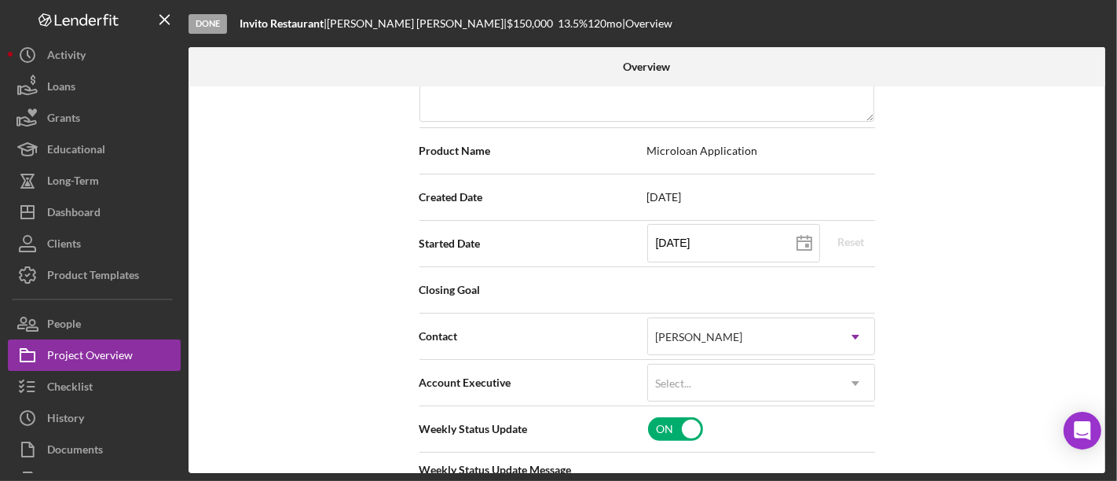
scroll to position [349, 0]
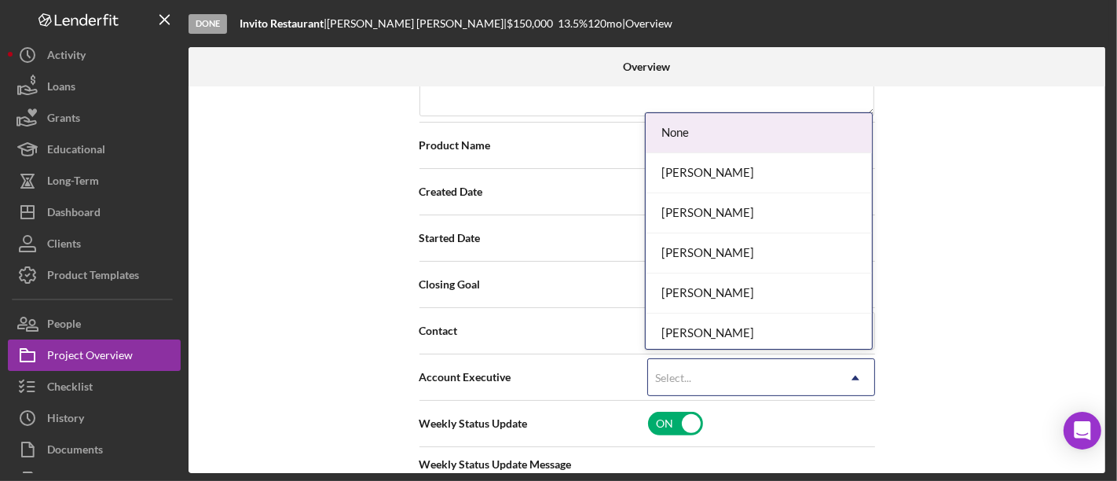
click at [730, 360] on div "Select..." at bounding box center [742, 378] width 188 height 36
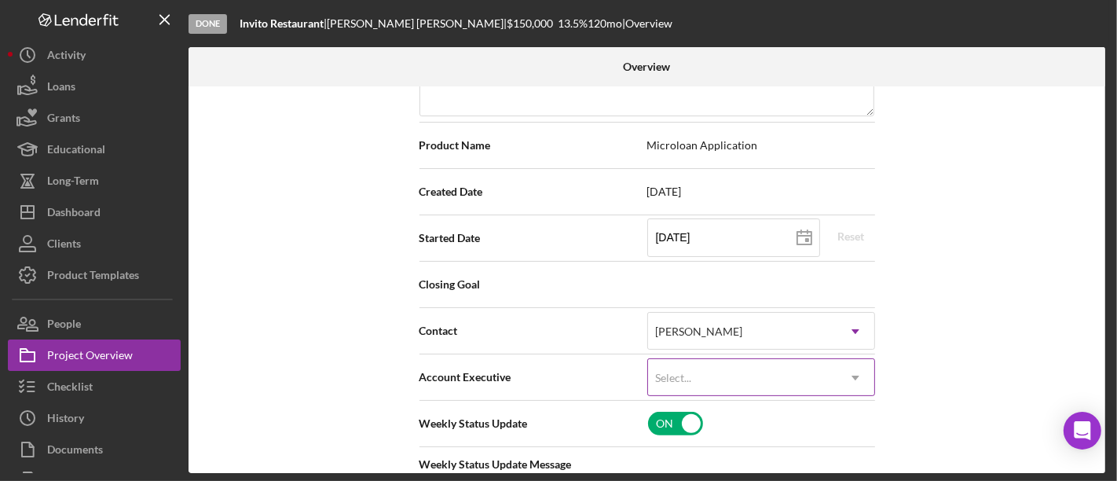
click at [730, 365] on div "Select..." at bounding box center [742, 378] width 188 height 36
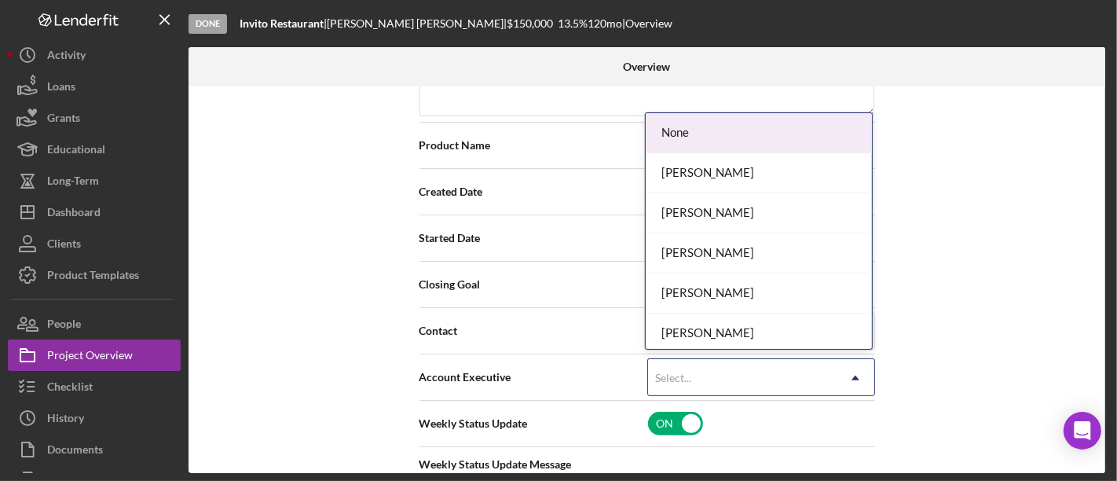
click at [730, 365] on div "Select..." at bounding box center [742, 378] width 188 height 36
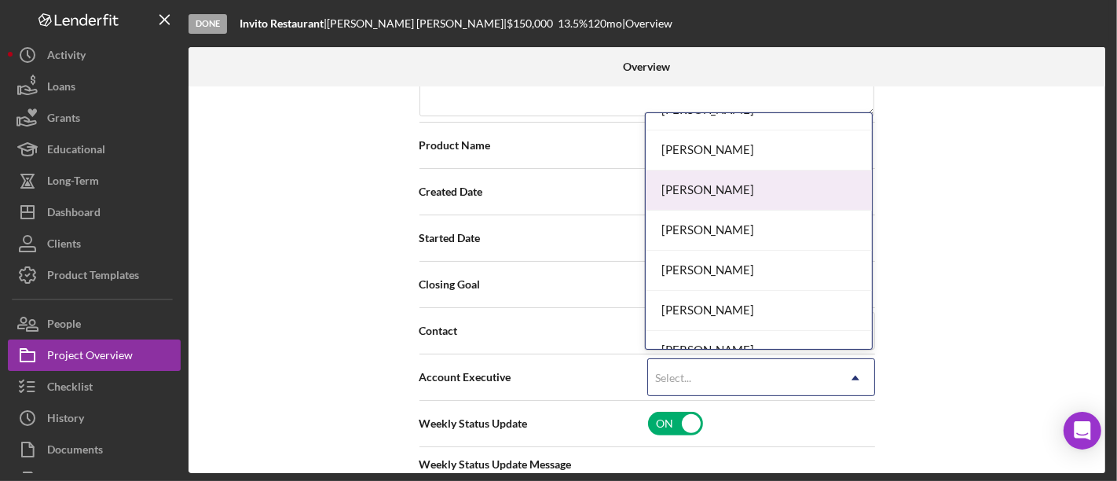
scroll to position [163, 0]
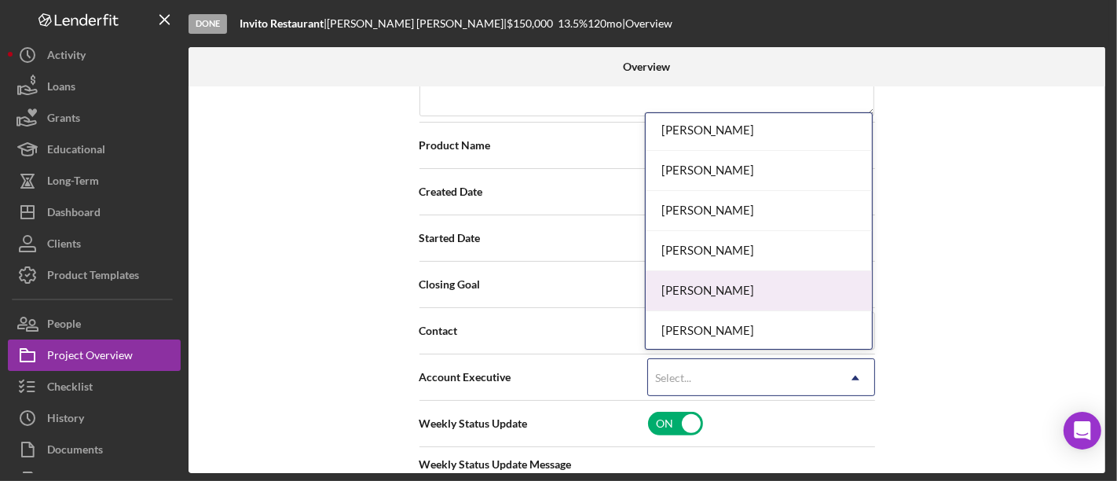
click at [702, 303] on div "[PERSON_NAME]" at bounding box center [758, 291] width 226 height 40
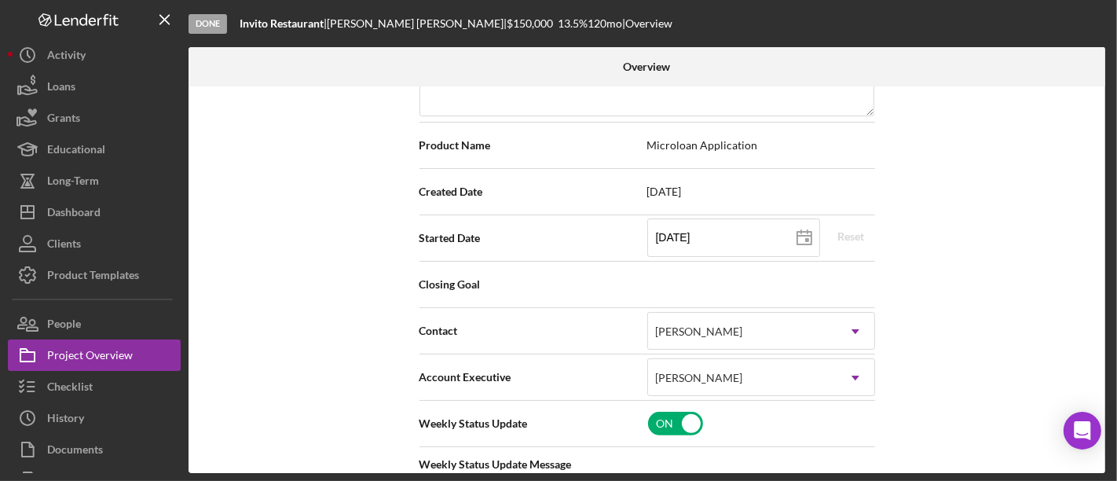
click at [942, 322] on div "Internal Workflow Stage Done Icon/Dropdown Arrow Archive (can unarchive later i…" at bounding box center [646, 279] width 916 height 386
click at [956, 284] on div "Internal Workflow Stage Done Icon/Dropdown Arrow Archive (can unarchive later i…" at bounding box center [646, 279] width 916 height 386
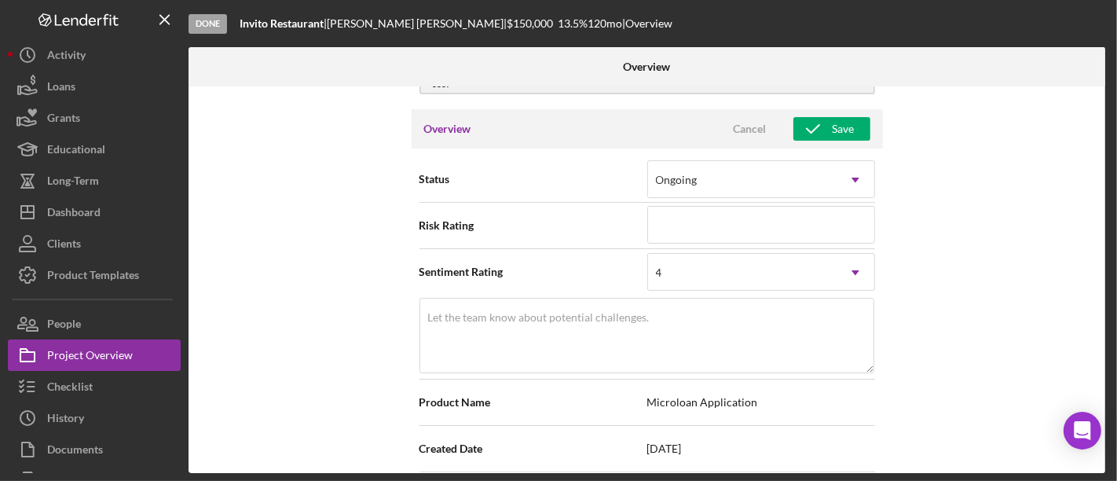
scroll to position [0, 0]
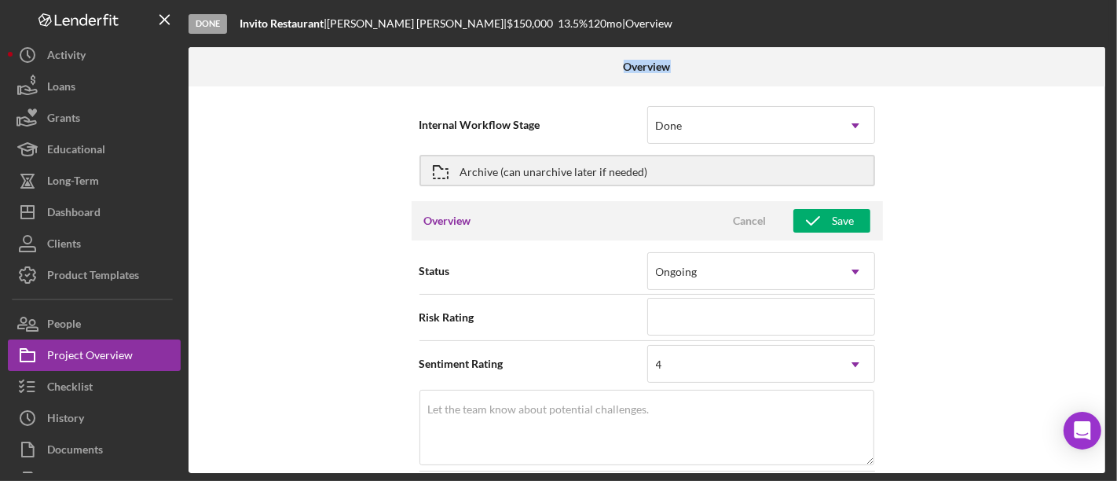
drag, startPoint x: 651, startPoint y: 29, endPoint x: 666, endPoint y: 68, distance: 42.0
click at [666, 68] on div "Done Invito Restaurant | [PERSON_NAME] | $150,000 13.5 % 120 mo | Overview Over…" at bounding box center [648, 236] width 920 height 473
click at [700, 68] on div "Overview" at bounding box center [646, 66] width 305 height 39
click at [525, 171] on div "Archive (can unarchive later if needed)" at bounding box center [554, 170] width 188 height 28
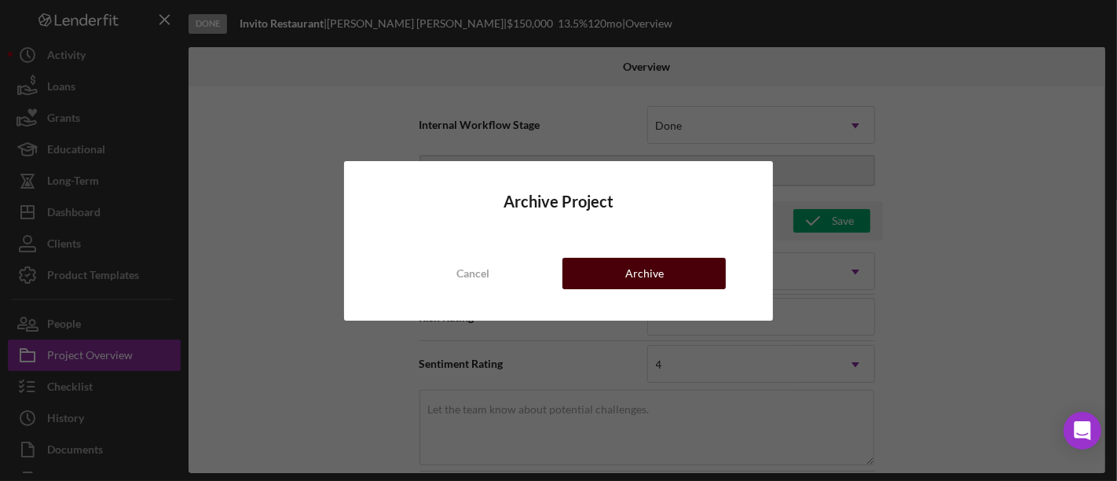
click at [597, 266] on button "Archive" at bounding box center [643, 273] width 163 height 31
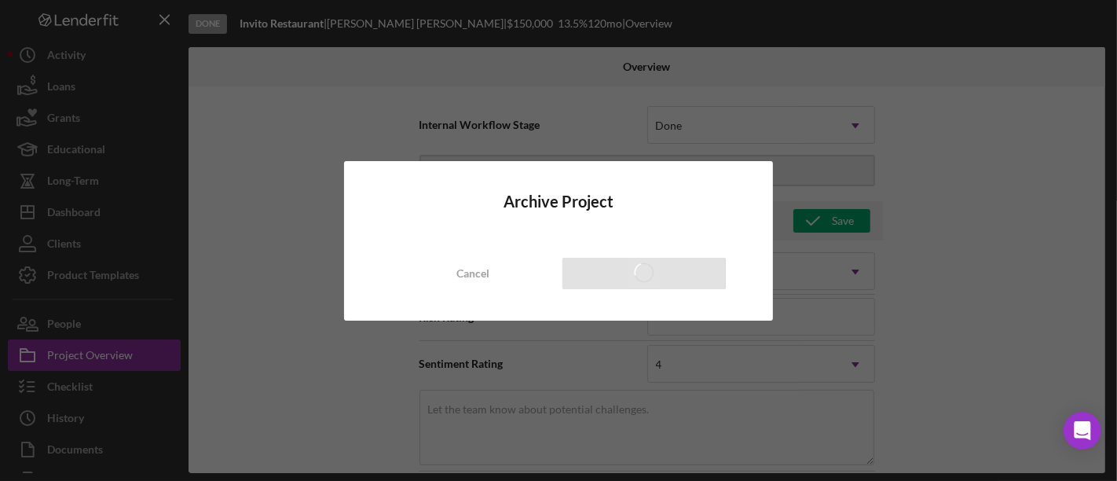
type textarea "Here's a snapshot of information that has been fully approved, as well as the i…"
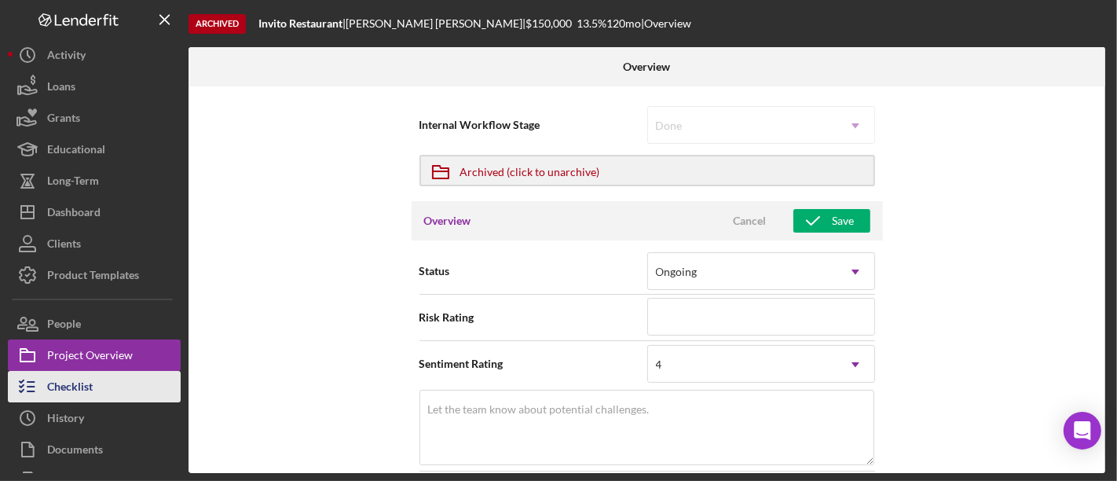
click at [82, 385] on div "Checklist" at bounding box center [70, 388] width 46 height 35
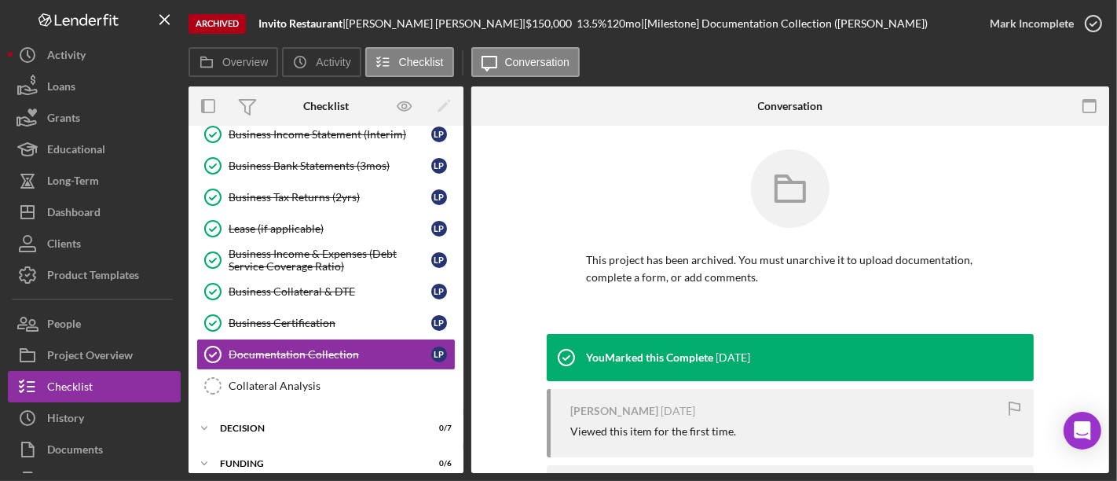
scroll to position [509, 0]
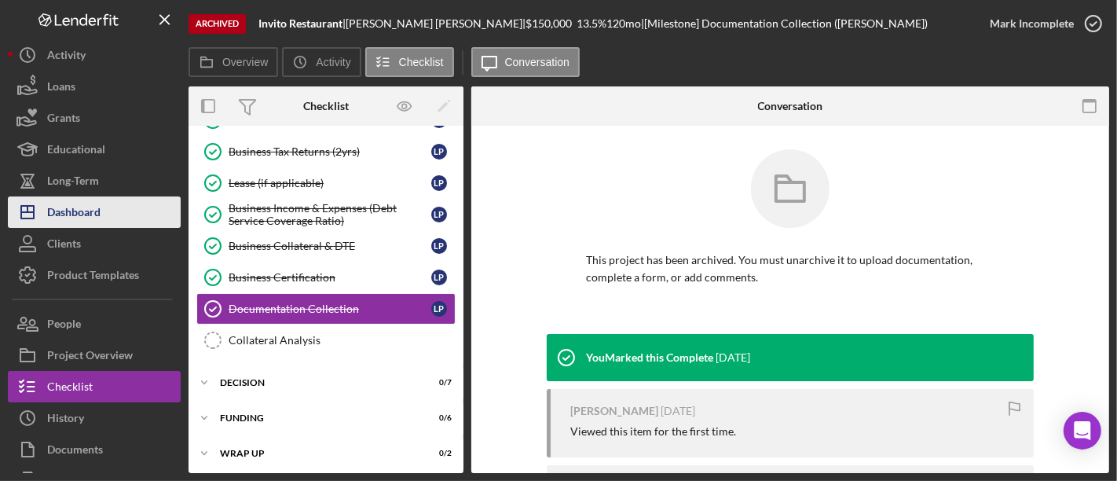
click at [82, 214] on div "Dashboard" at bounding box center [73, 213] width 53 height 35
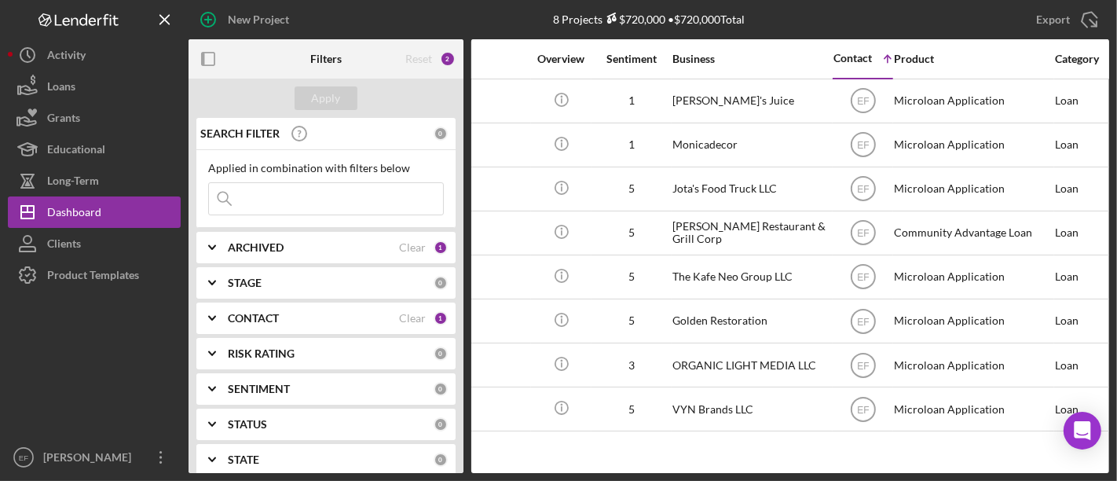
scroll to position [0, 346]
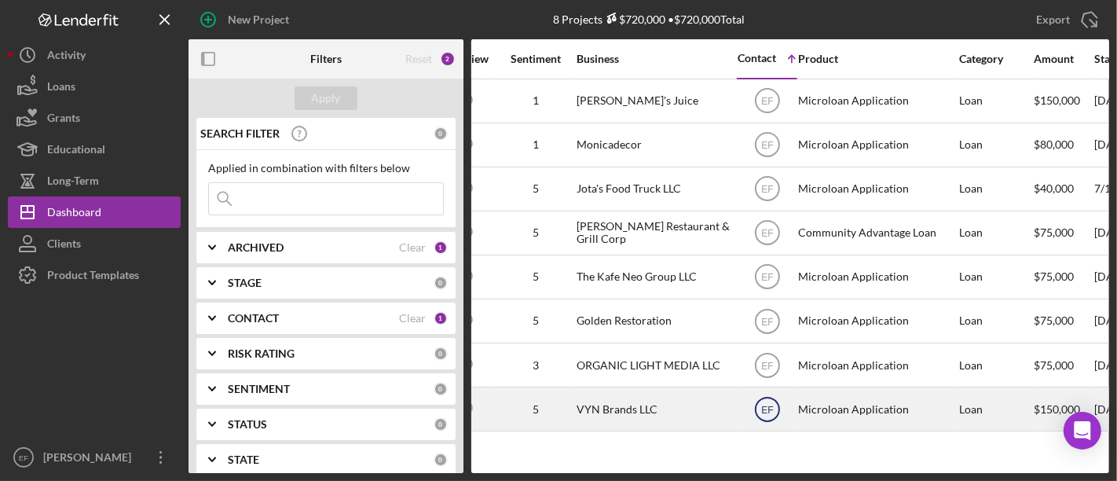
click at [762, 404] on text "EF" at bounding box center [767, 409] width 12 height 11
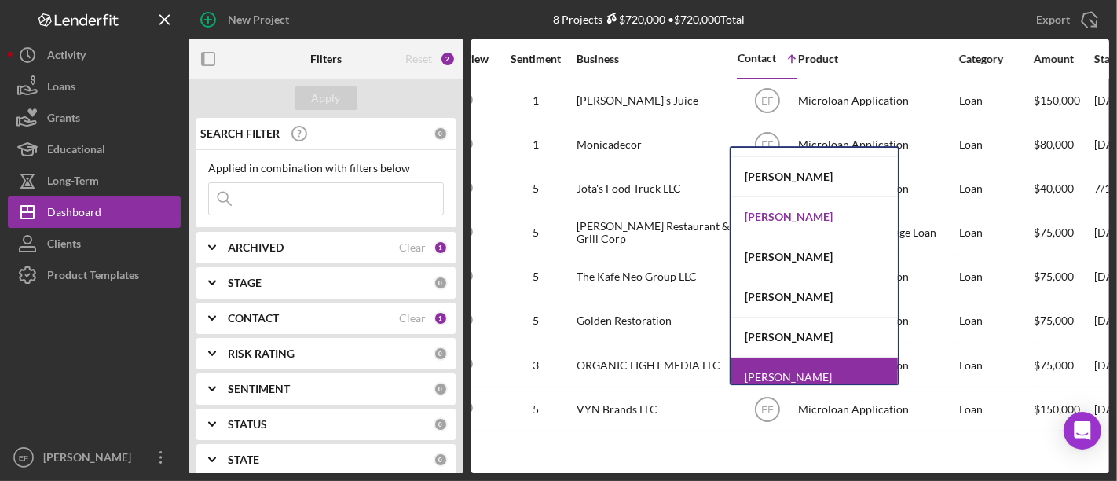
scroll to position [87, 0]
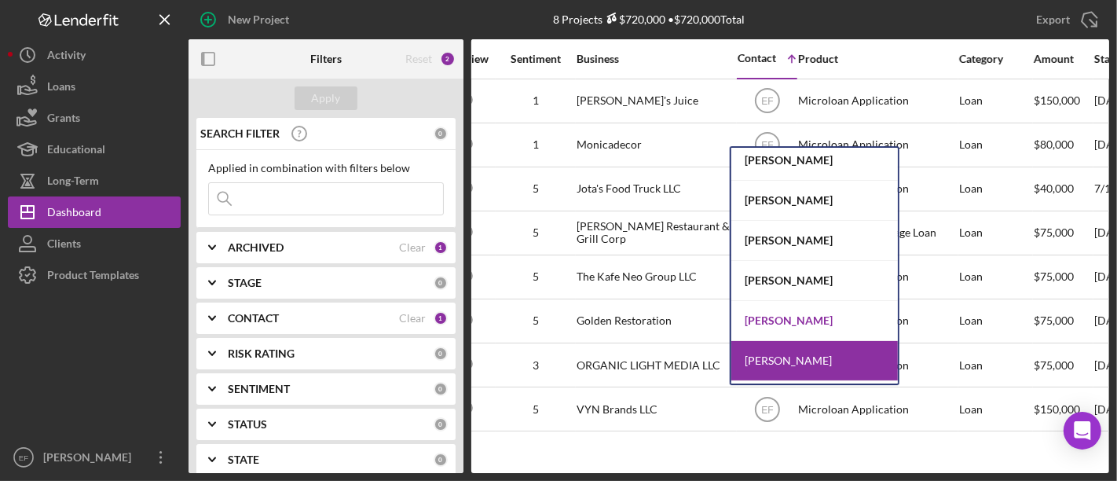
click at [788, 317] on div "[PERSON_NAME]" at bounding box center [814, 321] width 166 height 40
